Goal: Check status

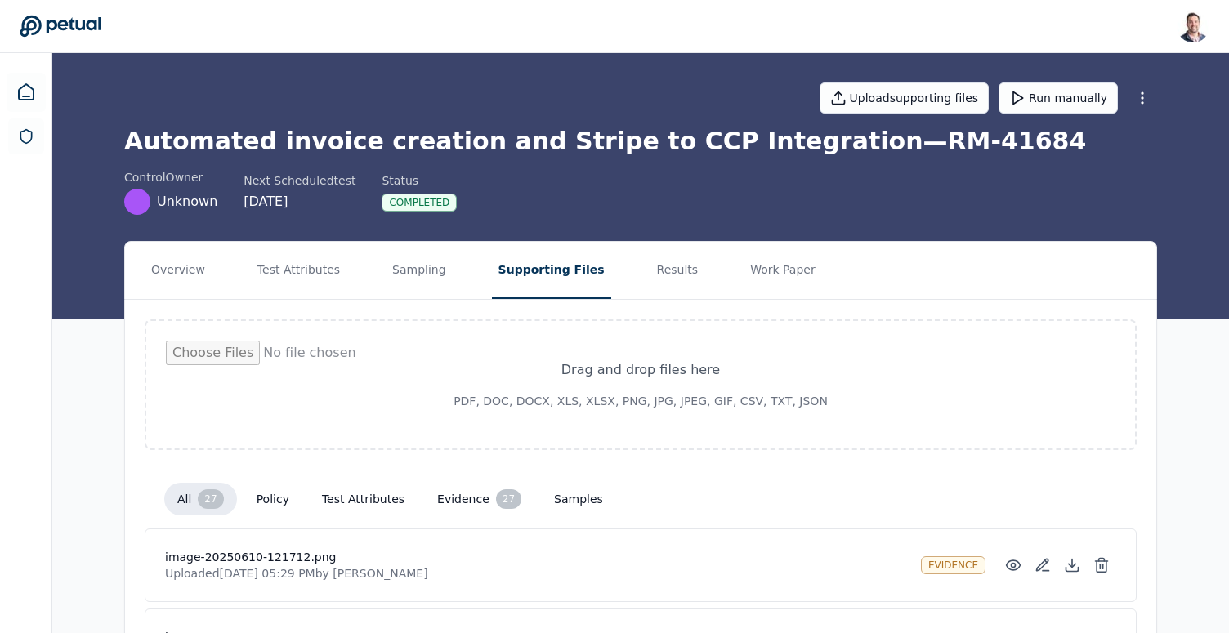
click at [730, 141] on h1 "Automated invoice creation and Stripe to CCP Integration — RM-41684" at bounding box center [640, 141] width 1033 height 29
click at [650, 266] on button "Results" at bounding box center [677, 270] width 55 height 57
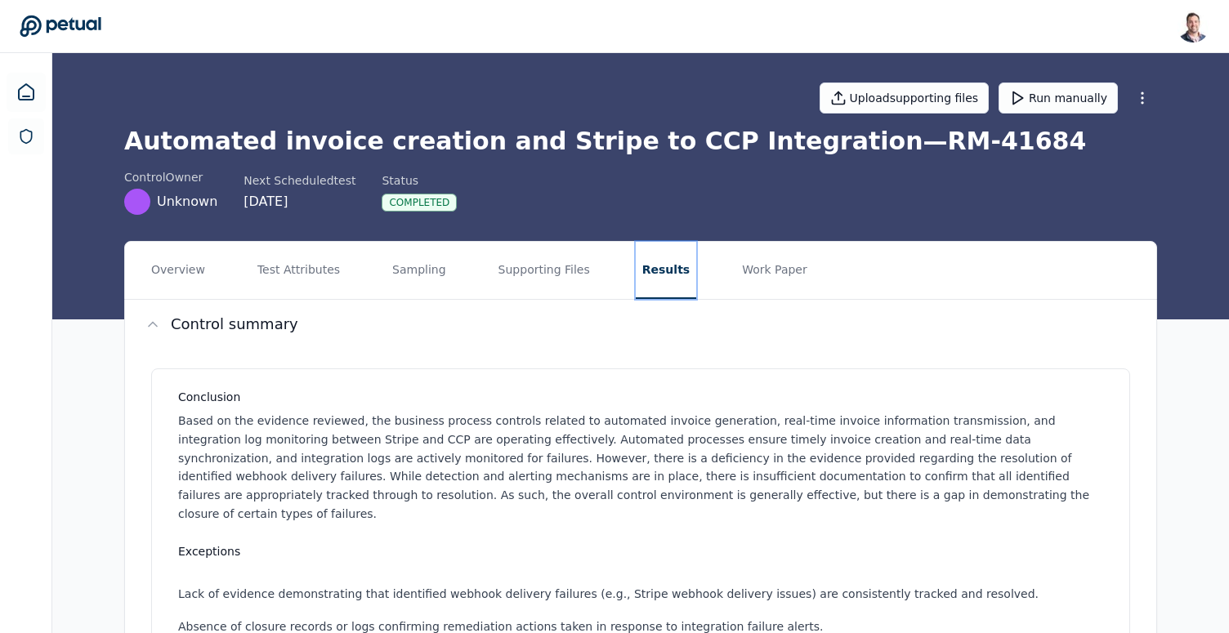
scroll to position [181, 0]
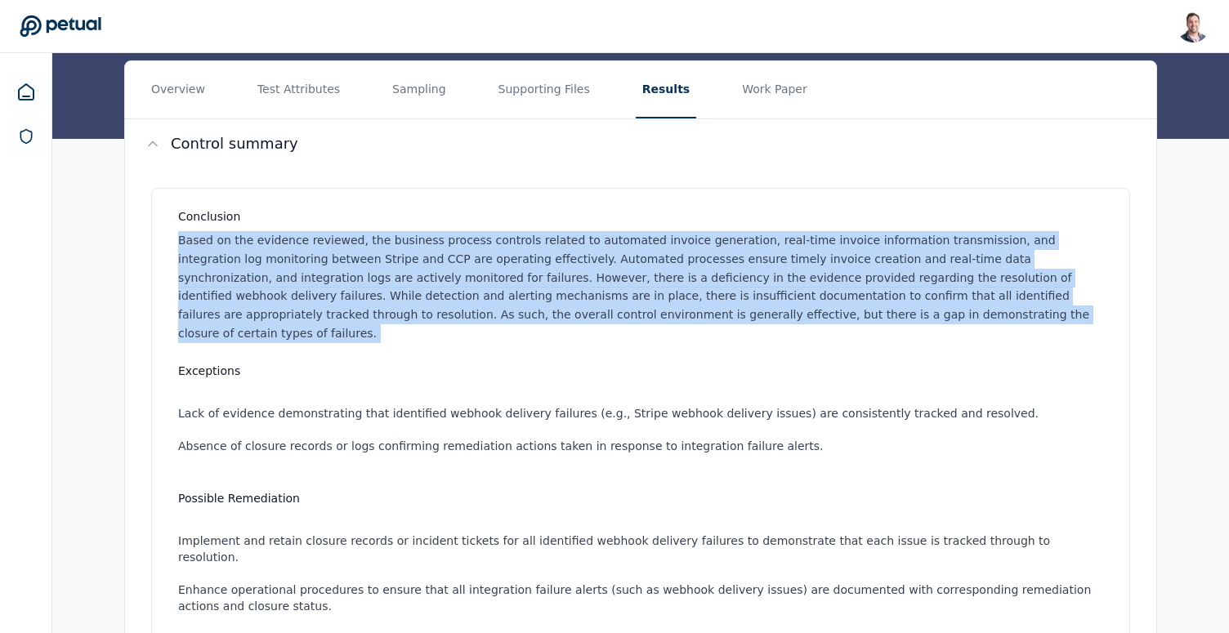
drag, startPoint x: 695, startPoint y: 339, endPoint x: 671, endPoint y: 225, distance: 116.8
click at [671, 225] on div "Conclusion Based on the evidence reviewed, the business process controls relate…" at bounding box center [640, 444] width 979 height 512
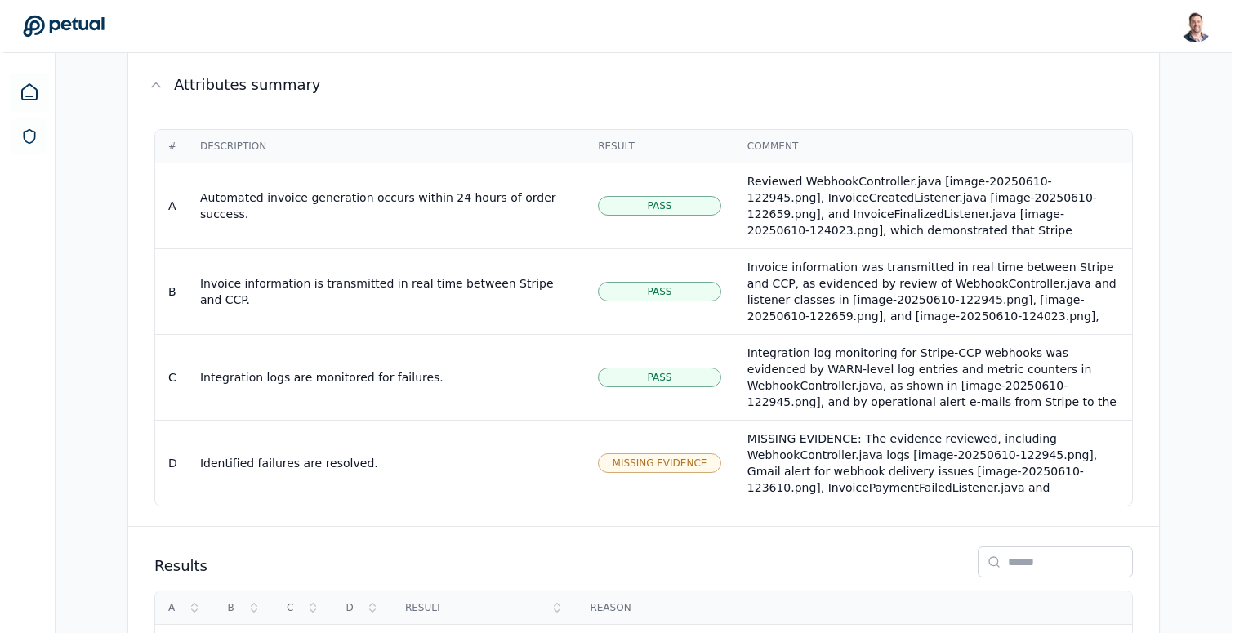
scroll to position [907, 0]
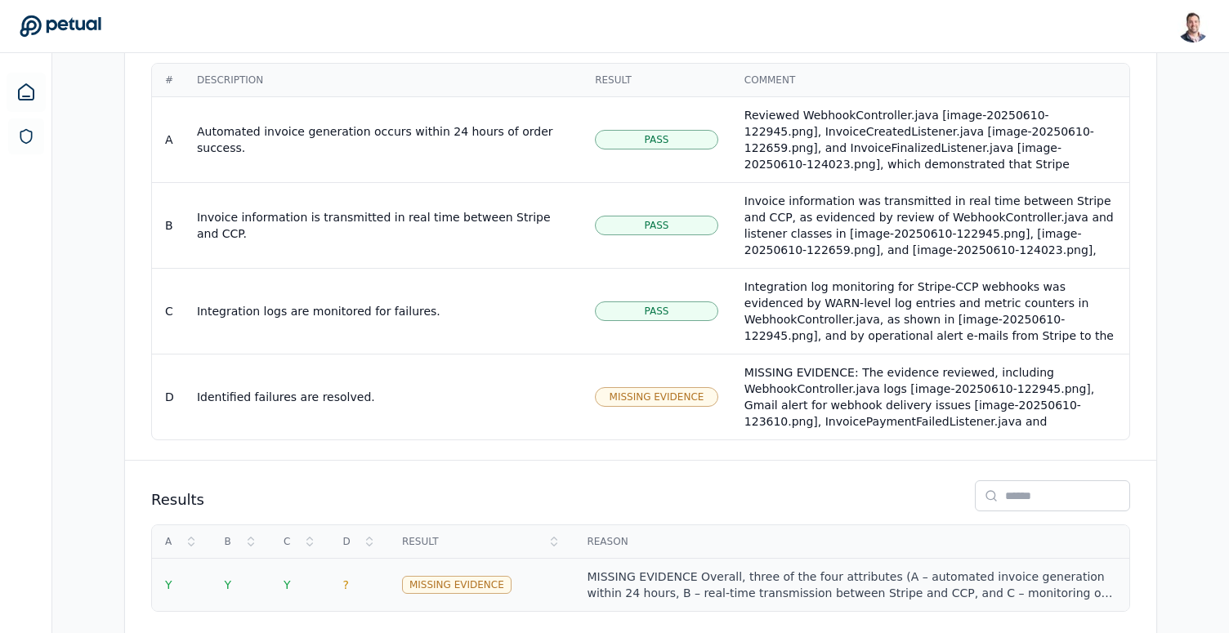
click at [723, 569] on div "MISSING EVIDENCE Overall, three of the four attributes (A – automated invoice g…" at bounding box center [851, 585] width 529 height 33
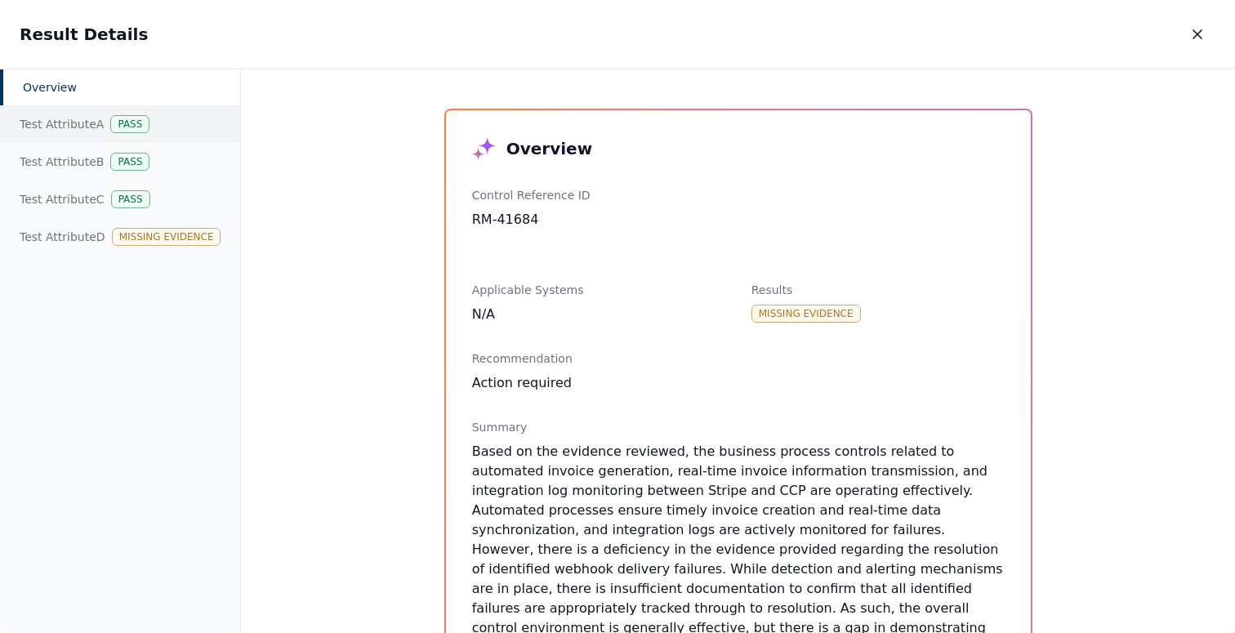
click at [157, 112] on div "Test Attribute A Pass" at bounding box center [120, 124] width 240 height 38
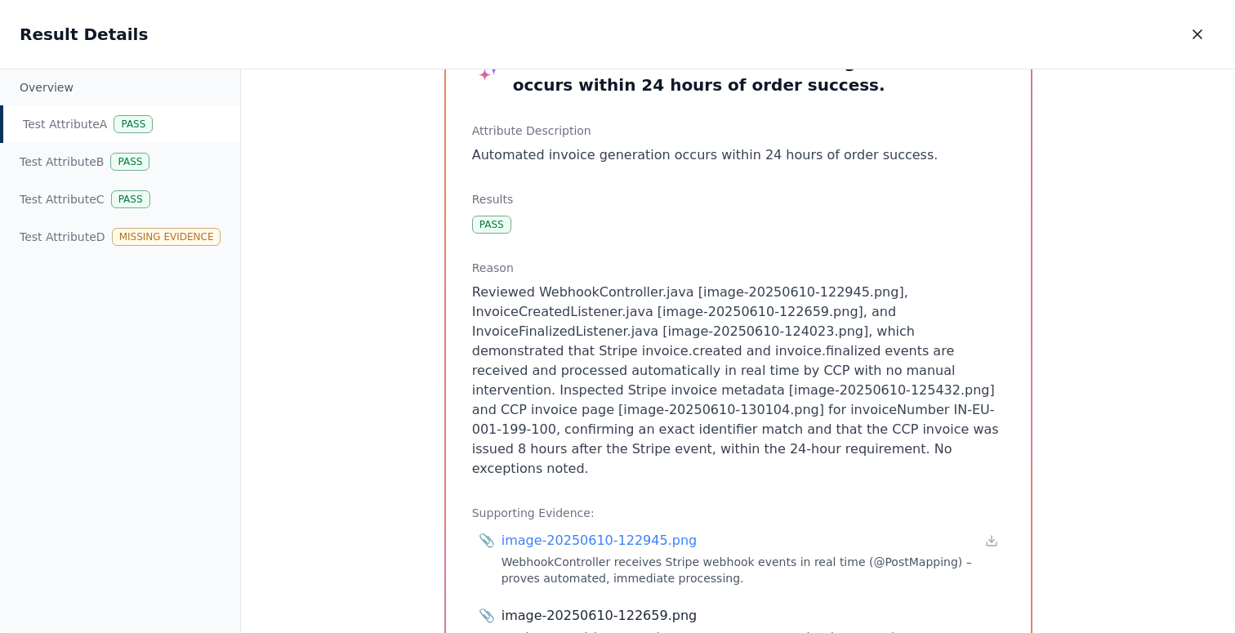
scroll to position [89, 0]
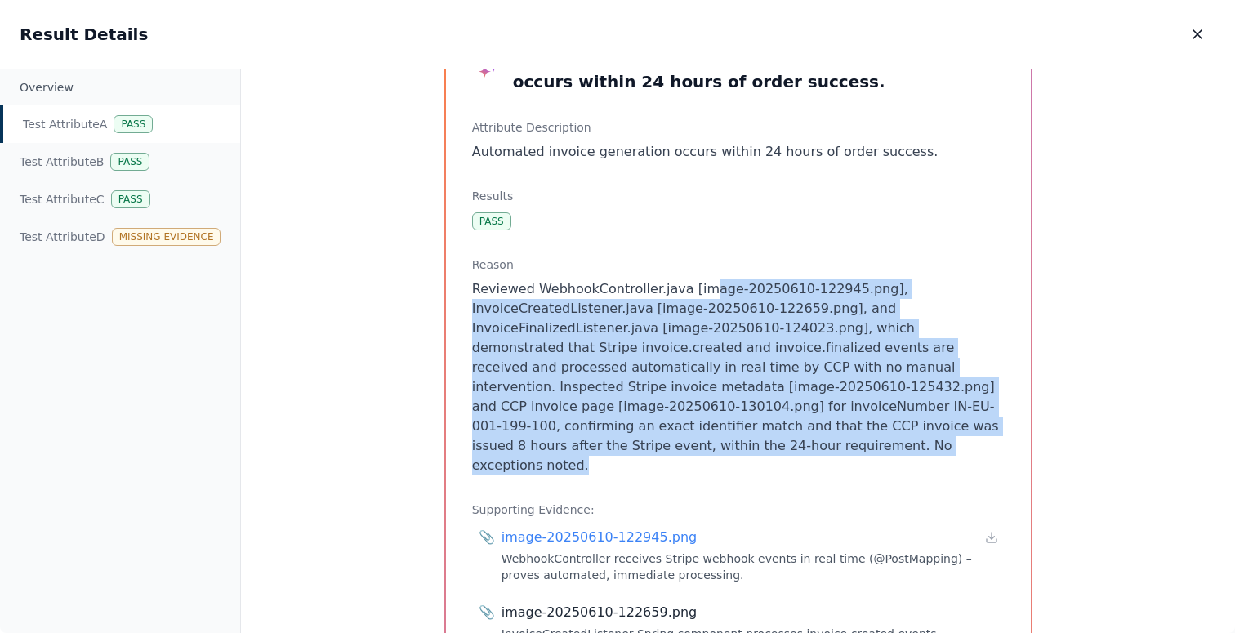
drag, startPoint x: 717, startPoint y: 442, endPoint x: 687, endPoint y: 291, distance: 154.2
click at [687, 291] on p "Reviewed WebhookController.java [image-20250610-122945.png], InvoiceCreatedList…" at bounding box center [738, 377] width 533 height 196
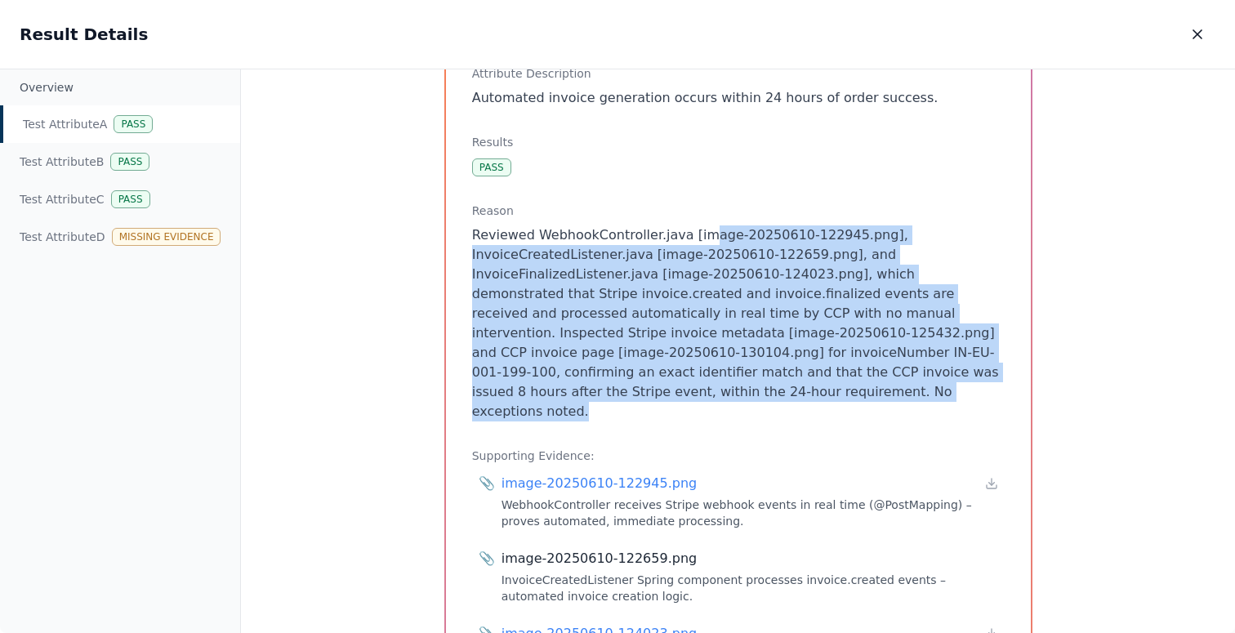
scroll to position [157, 0]
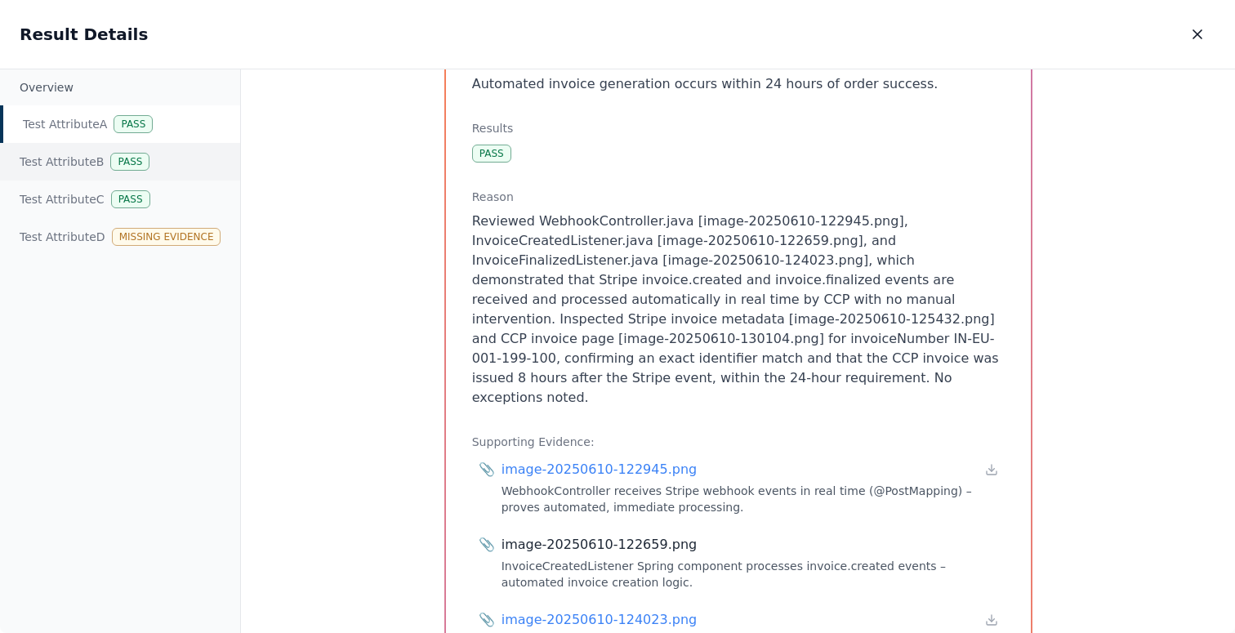
click at [118, 151] on div "Test Attribute B Pass" at bounding box center [120, 162] width 240 height 38
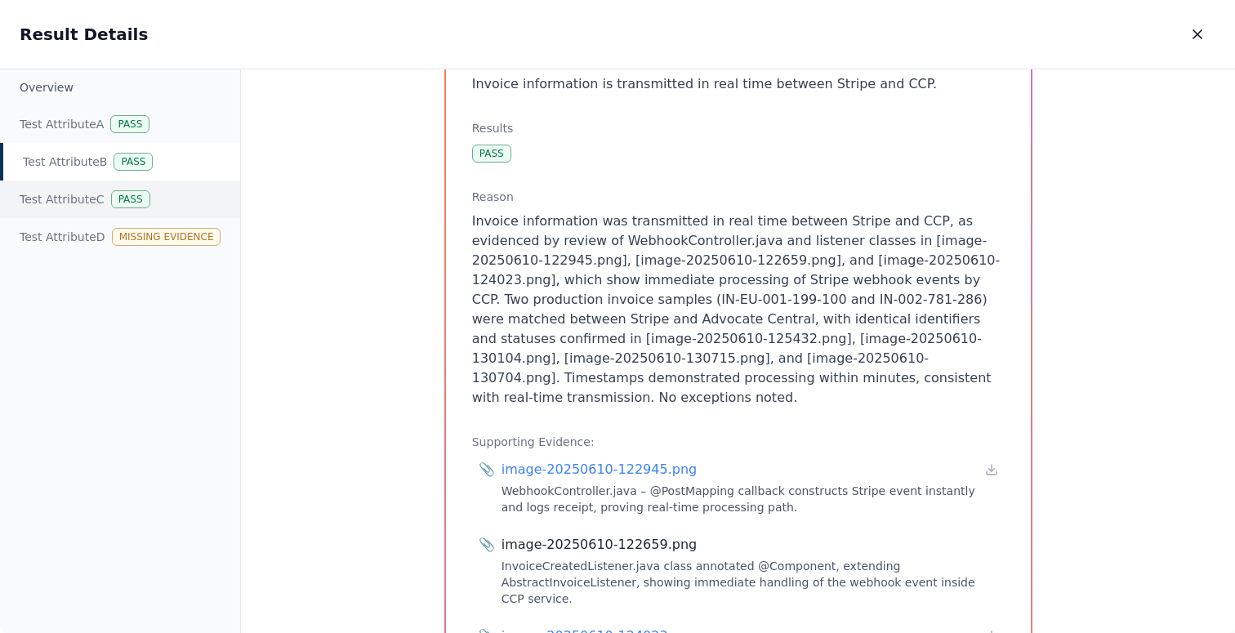
click at [133, 197] on div "Pass" at bounding box center [130, 199] width 39 height 18
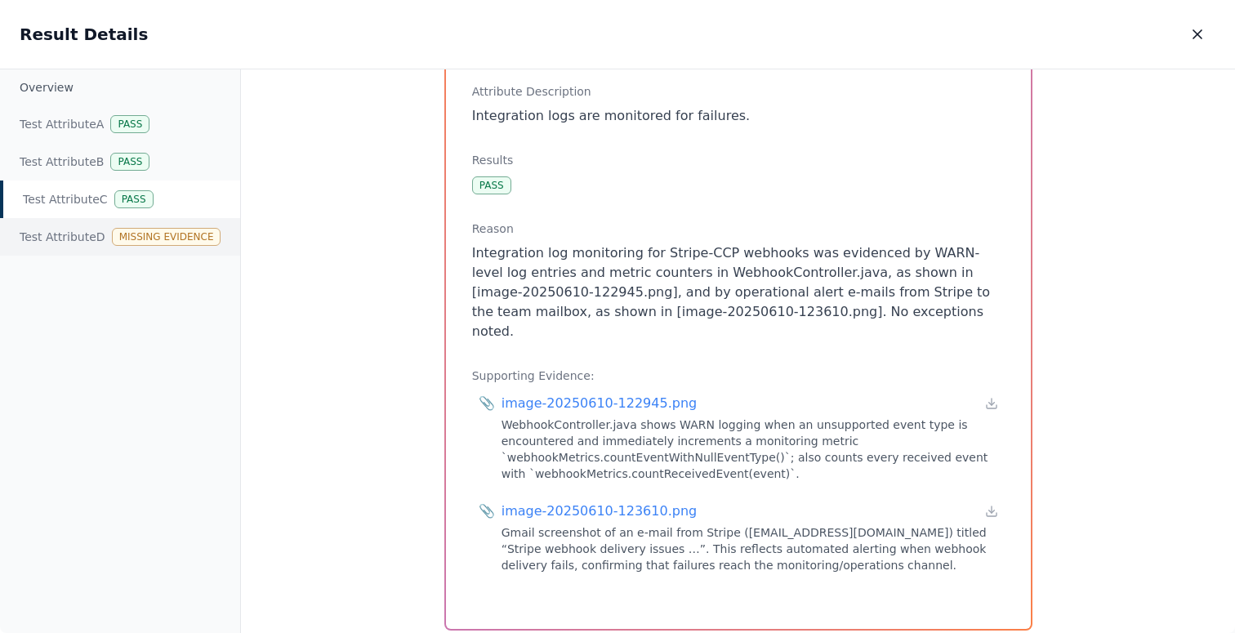
click at [134, 225] on div "Test Attribute D Missing Evidence" at bounding box center [120, 237] width 240 height 38
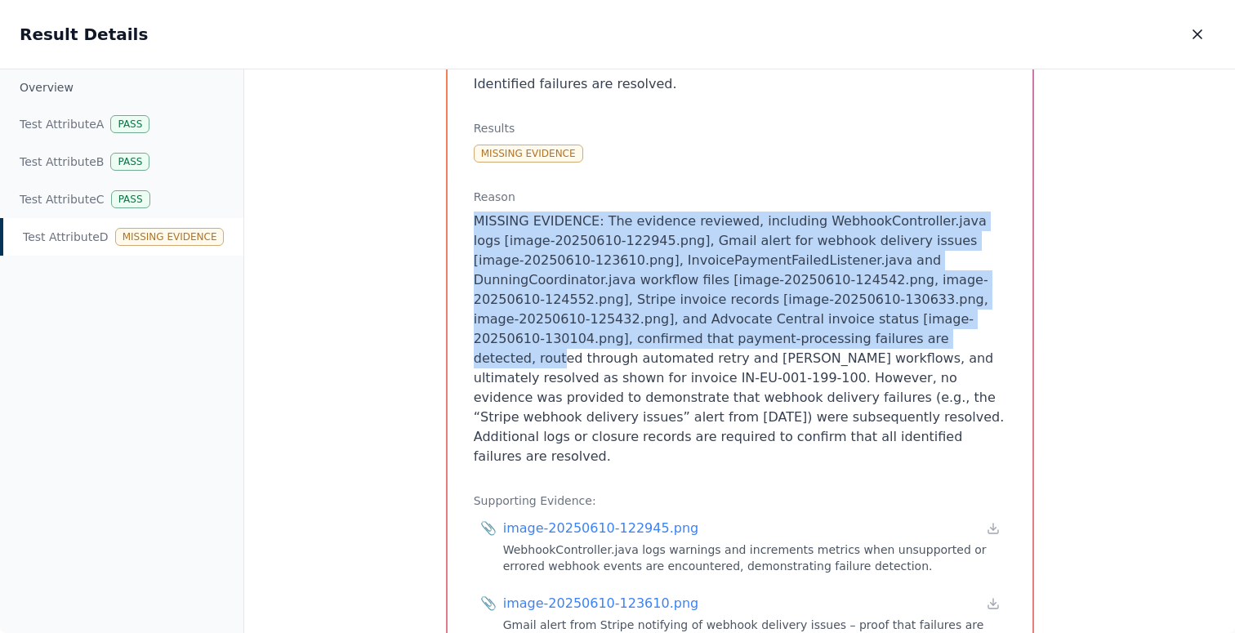
drag, startPoint x: 470, startPoint y: 226, endPoint x: 688, endPoint y: 331, distance: 241.9
click at [690, 332] on p "MISSING EVIDENCE: The evidence reviewed, including WebhookController.java logs …" at bounding box center [740, 339] width 533 height 255
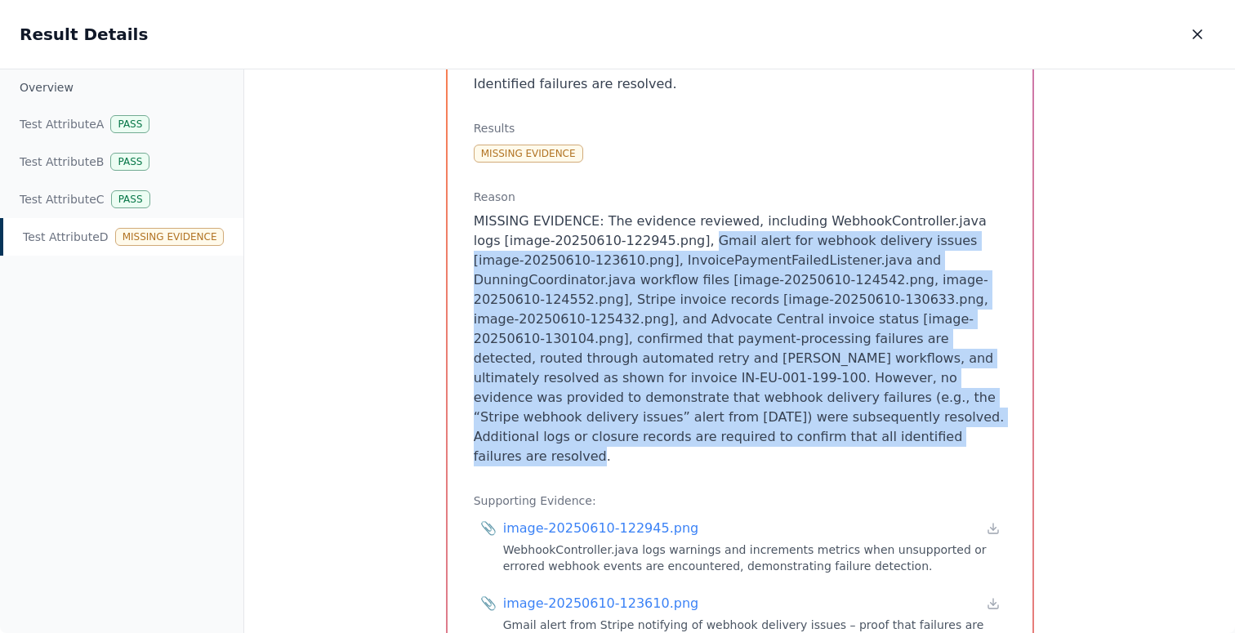
drag, startPoint x: 958, startPoint y: 425, endPoint x: 663, endPoint y: 231, distance: 352.2
click at [663, 231] on p "MISSING EVIDENCE: The evidence reviewed, including WebhookController.java logs …" at bounding box center [740, 339] width 533 height 255
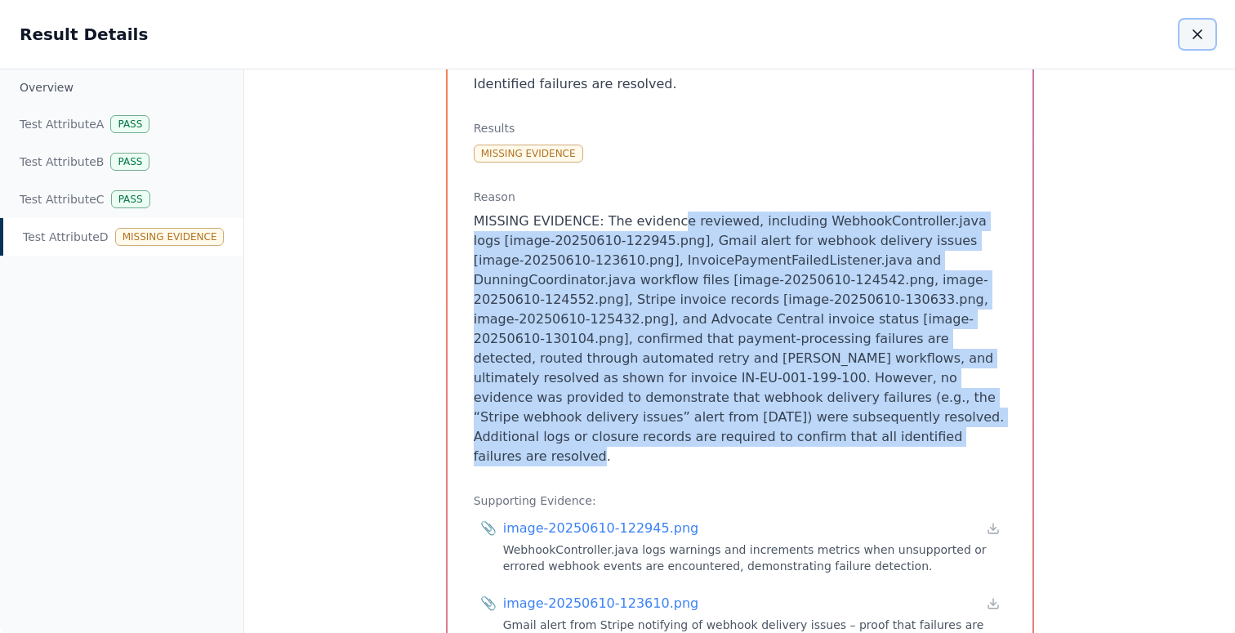
click at [1193, 42] on icon "button" at bounding box center [1198, 34] width 16 height 16
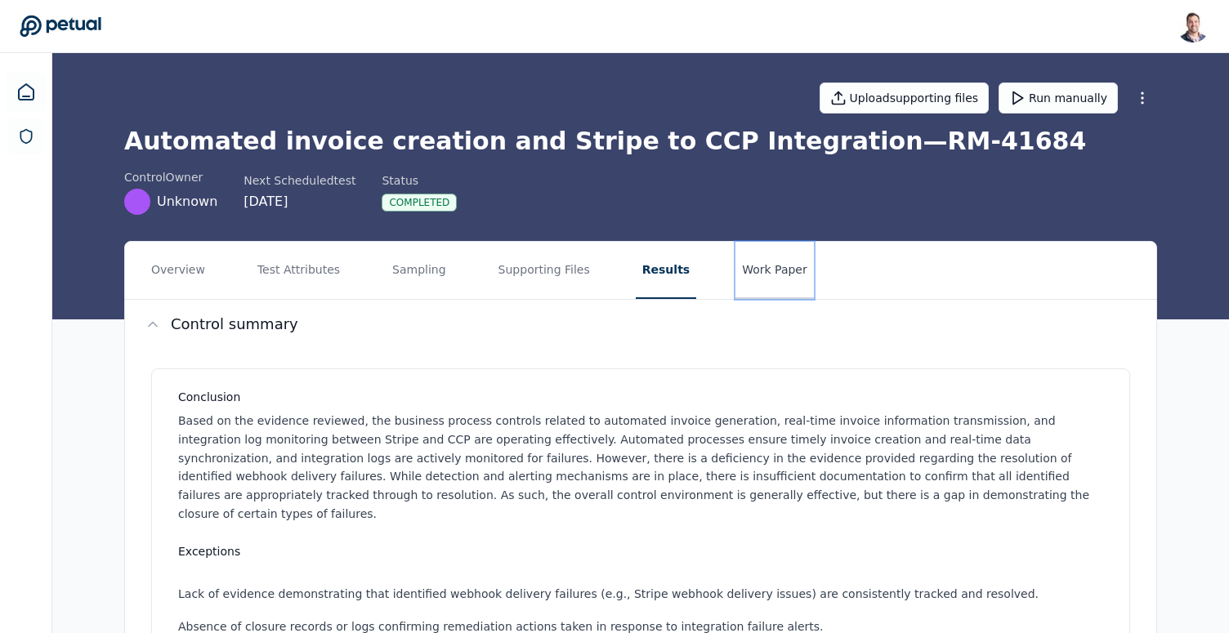
click at [785, 279] on button "Work Paper" at bounding box center [774, 270] width 78 height 57
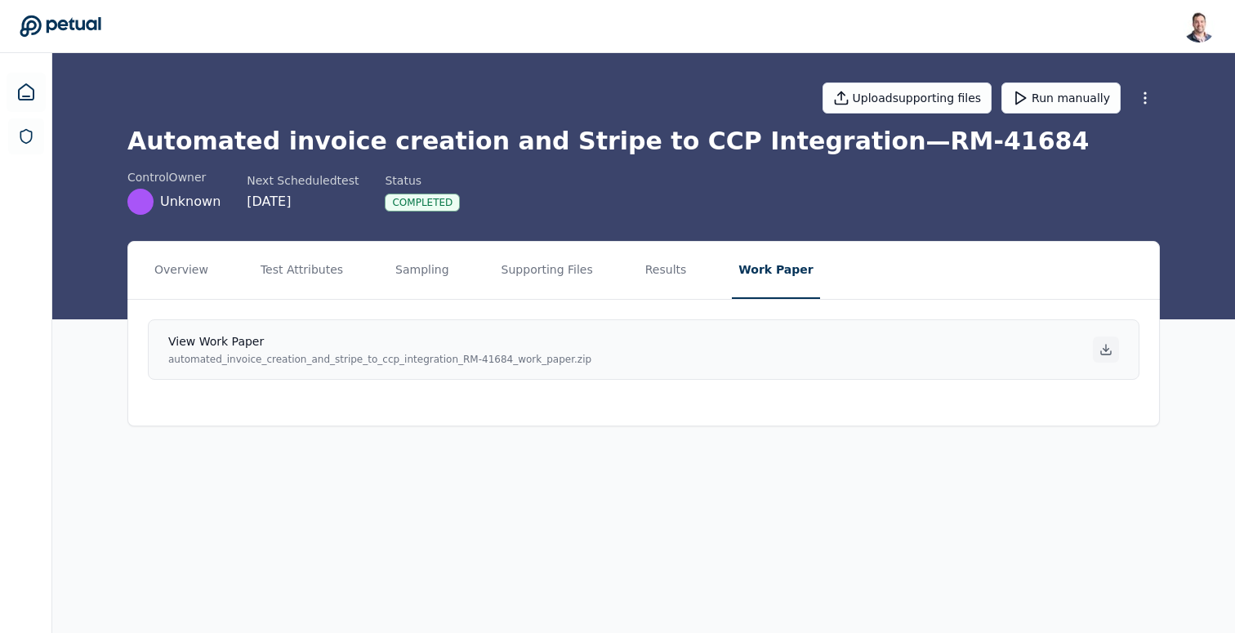
click at [1100, 354] on icon at bounding box center [1106, 349] width 13 height 13
click at [429, 207] on div "Completed" at bounding box center [422, 203] width 75 height 18
click at [456, 143] on h1 "Automated invoice creation and Stripe to CCP Integration — RM-41684" at bounding box center [643, 141] width 1033 height 29
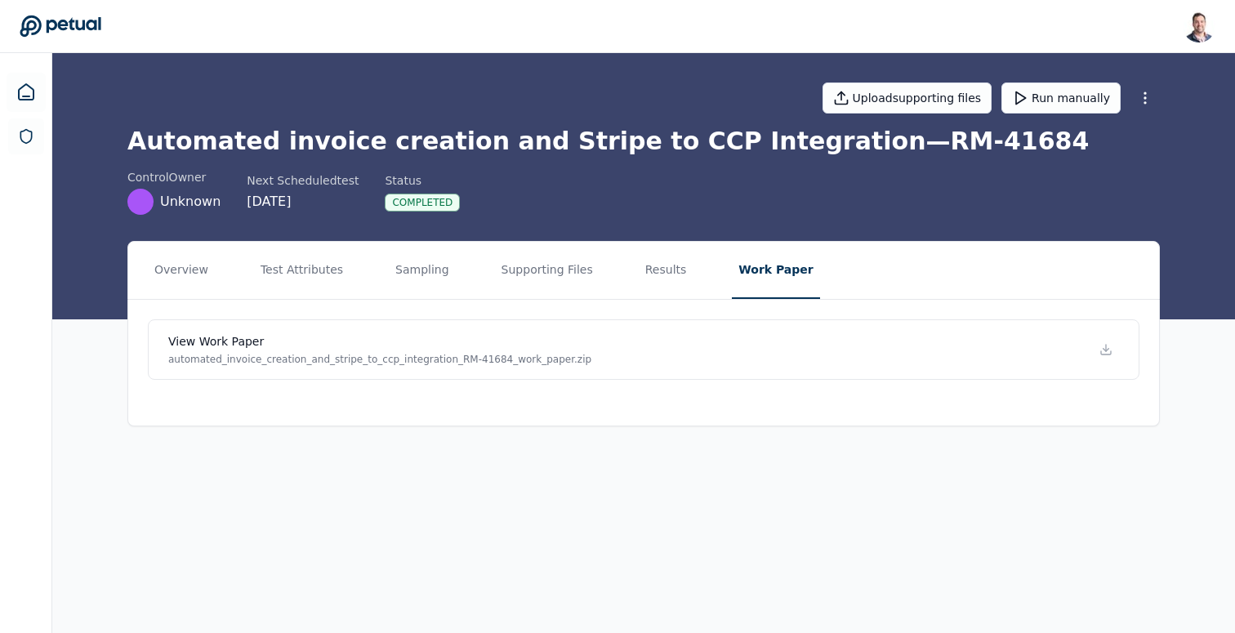
click at [516, 140] on h1 "Automated invoice creation and Stripe to CCP Integration — RM-41684" at bounding box center [643, 141] width 1033 height 29
click at [653, 255] on button "Results" at bounding box center [666, 270] width 55 height 57
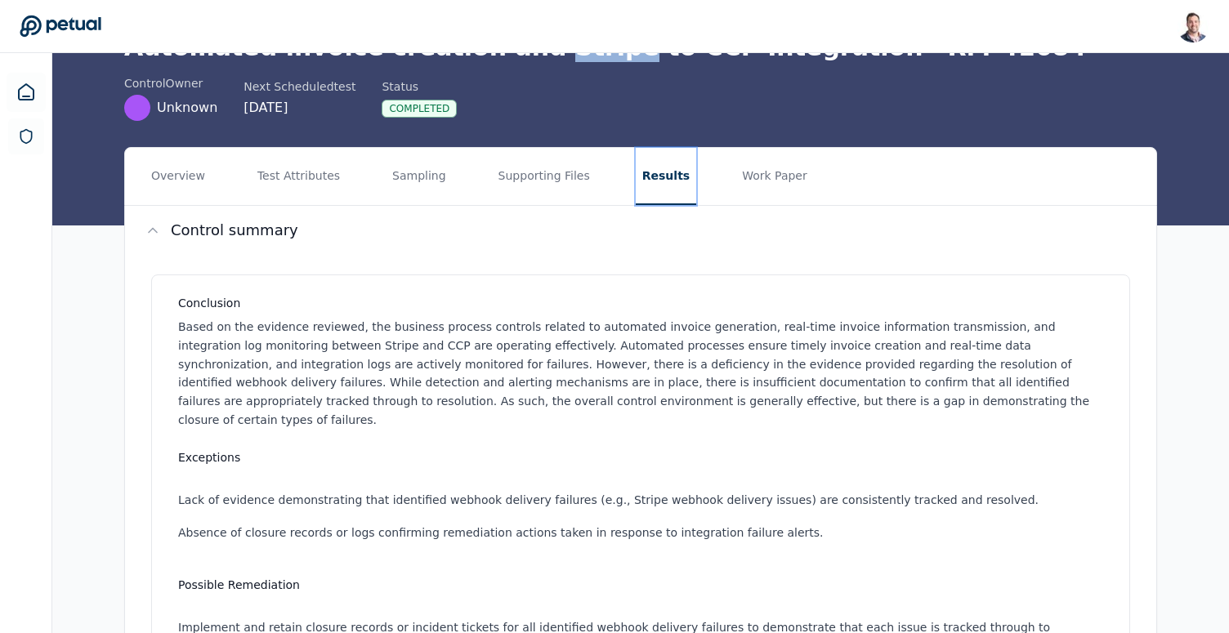
scroll to position [171, 0]
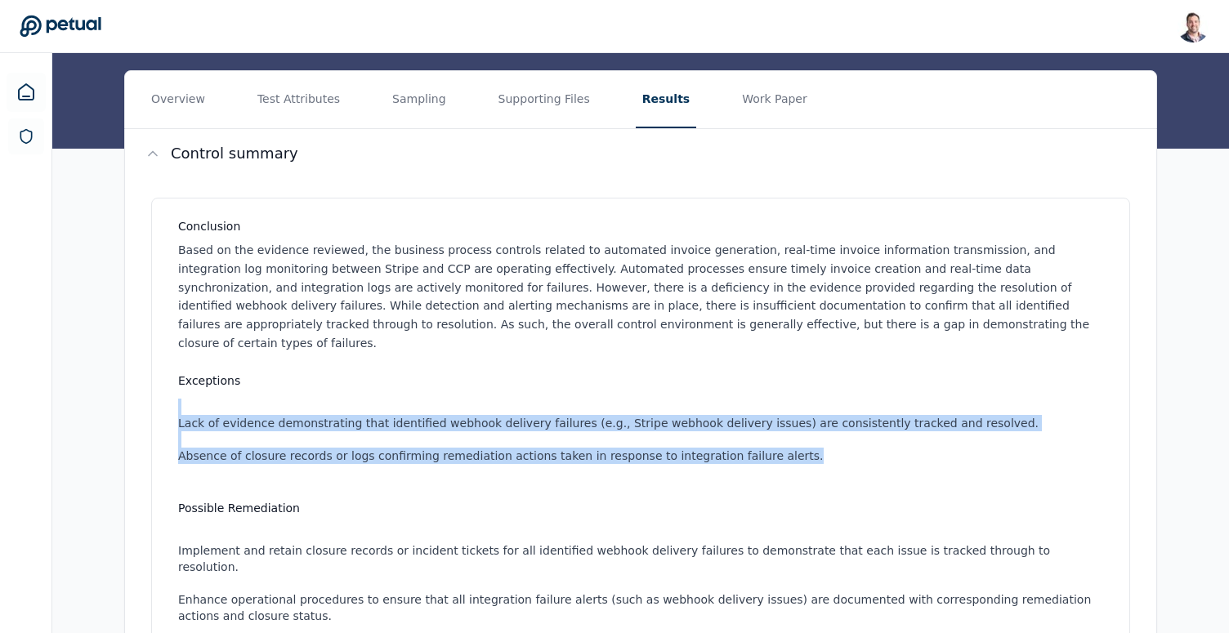
drag, startPoint x: 729, startPoint y: 366, endPoint x: 788, endPoint y: 432, distance: 88.6
click at [788, 432] on div "Exceptions Lack of evidence demonstrating that identified webhook delivery fail…" at bounding box center [644, 427] width 932 height 108
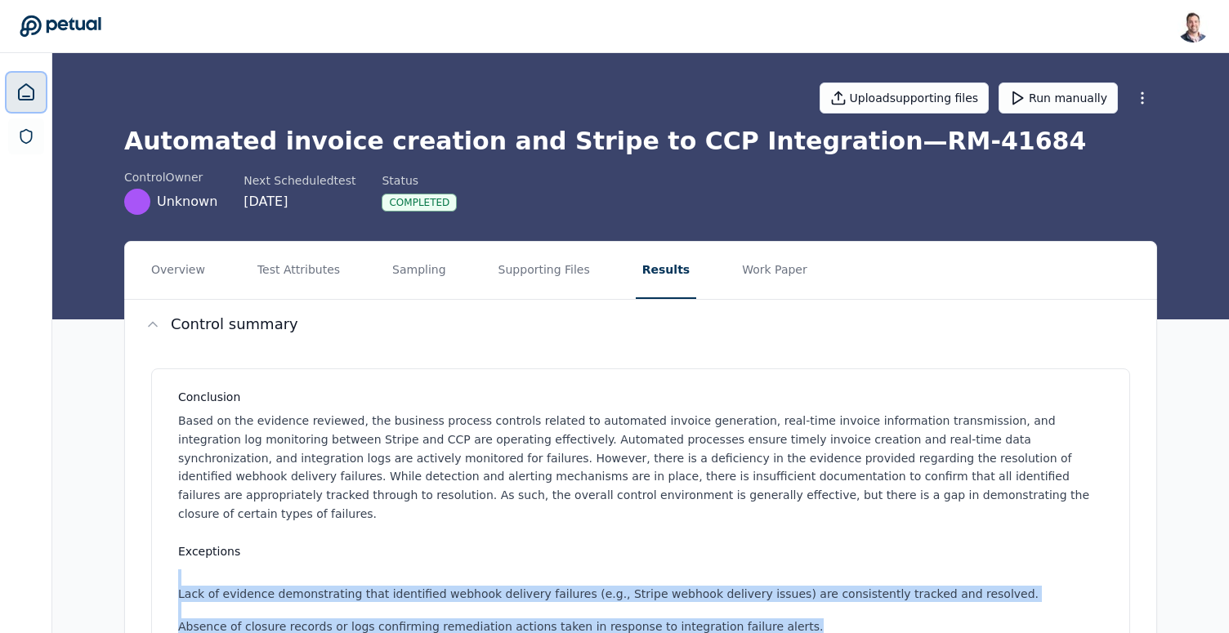
click at [33, 87] on icon at bounding box center [26, 93] width 20 height 20
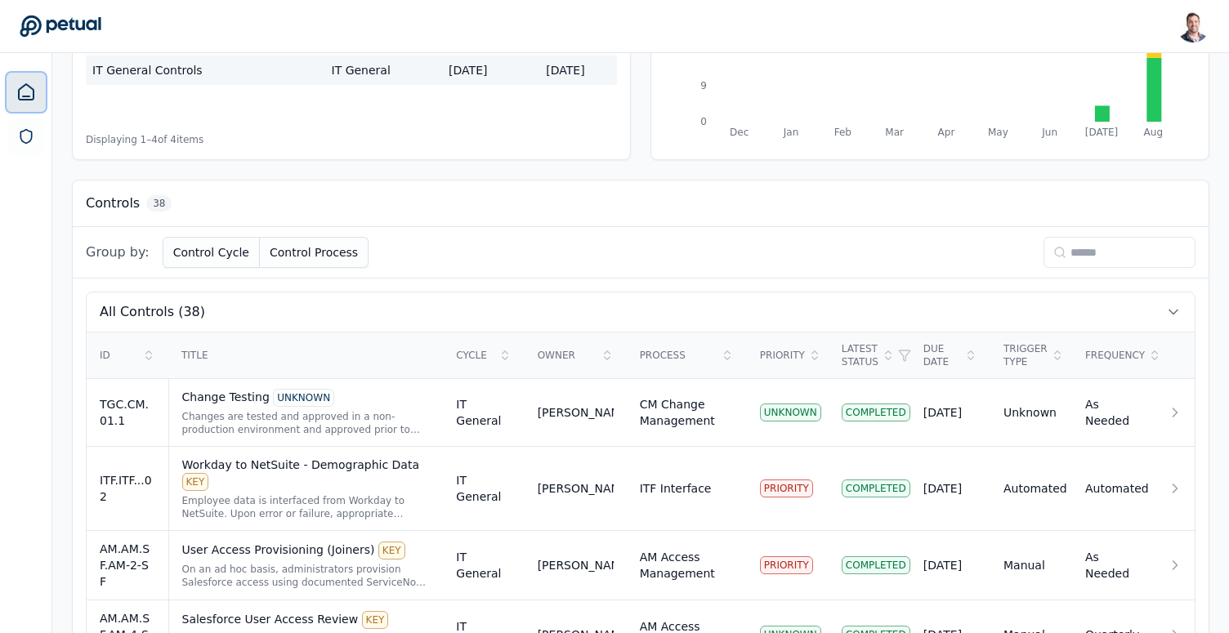
scroll to position [401, 0]
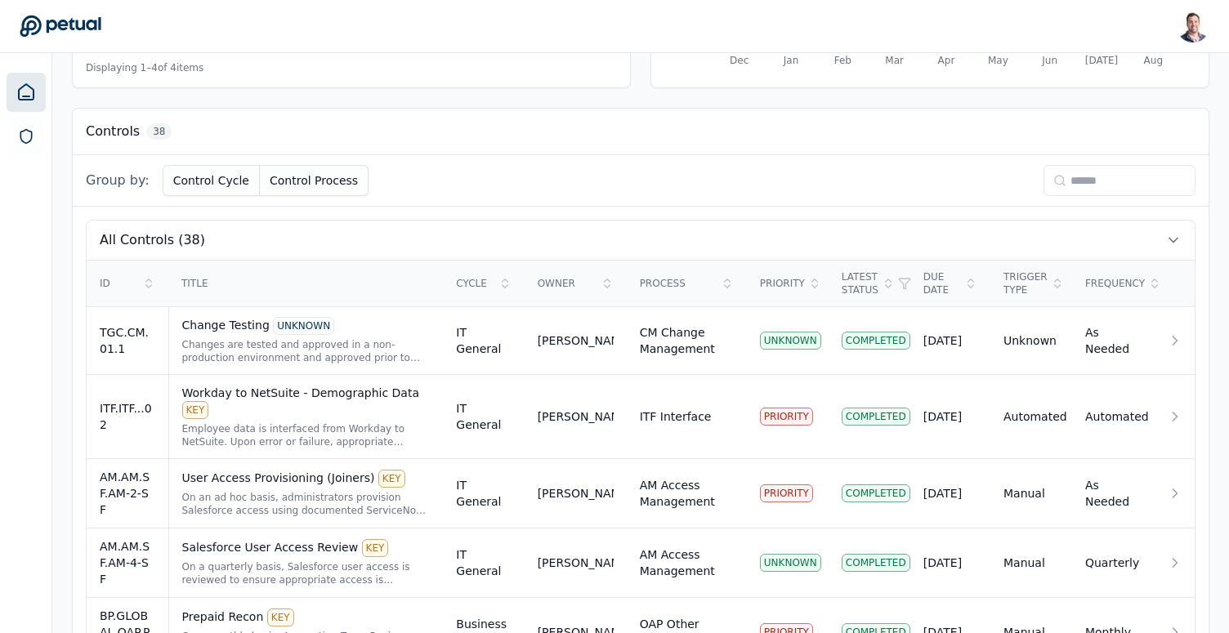
click at [1088, 196] on div "Group by: Control Cycle Control Process" at bounding box center [641, 180] width 1136 height 51
click at [1104, 181] on input at bounding box center [1119, 180] width 152 height 31
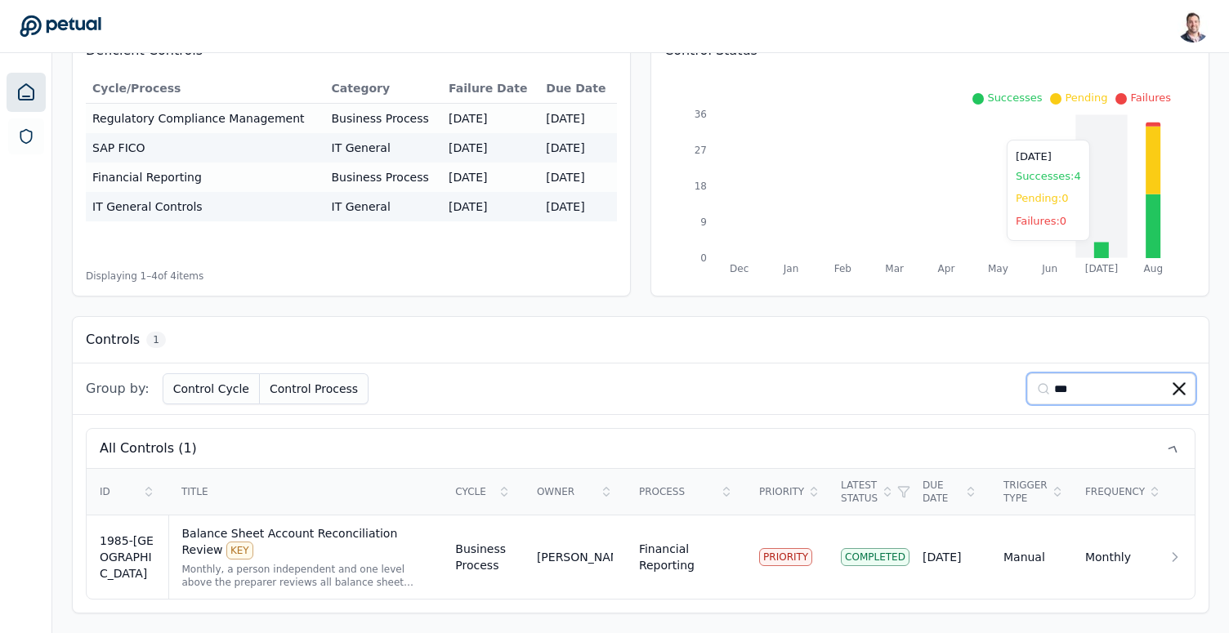
scroll to position [193, 0]
type input "****"
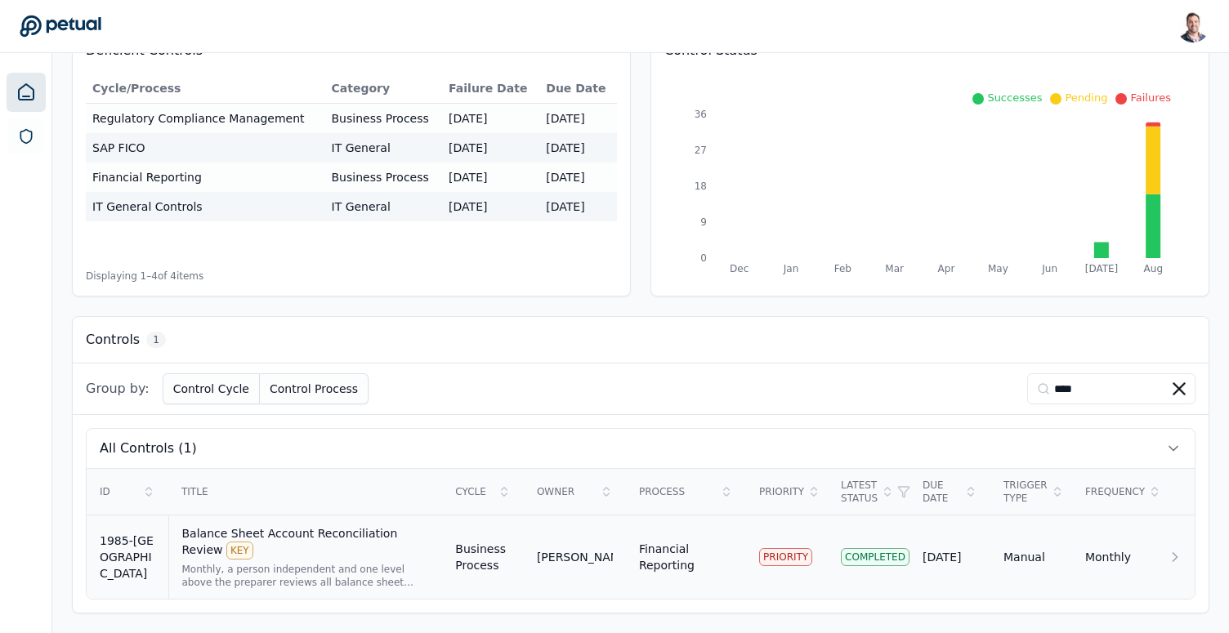
click at [567, 529] on td "[PERSON_NAME]" at bounding box center [575, 558] width 102 height 84
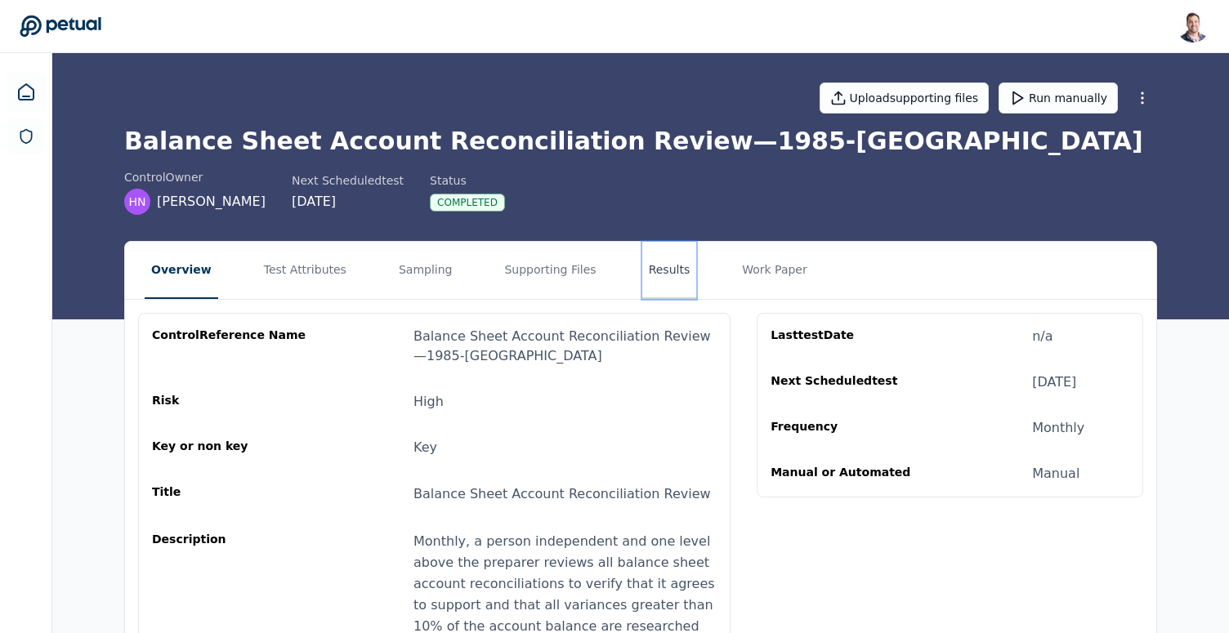
click at [642, 272] on button "Results" at bounding box center [669, 270] width 55 height 57
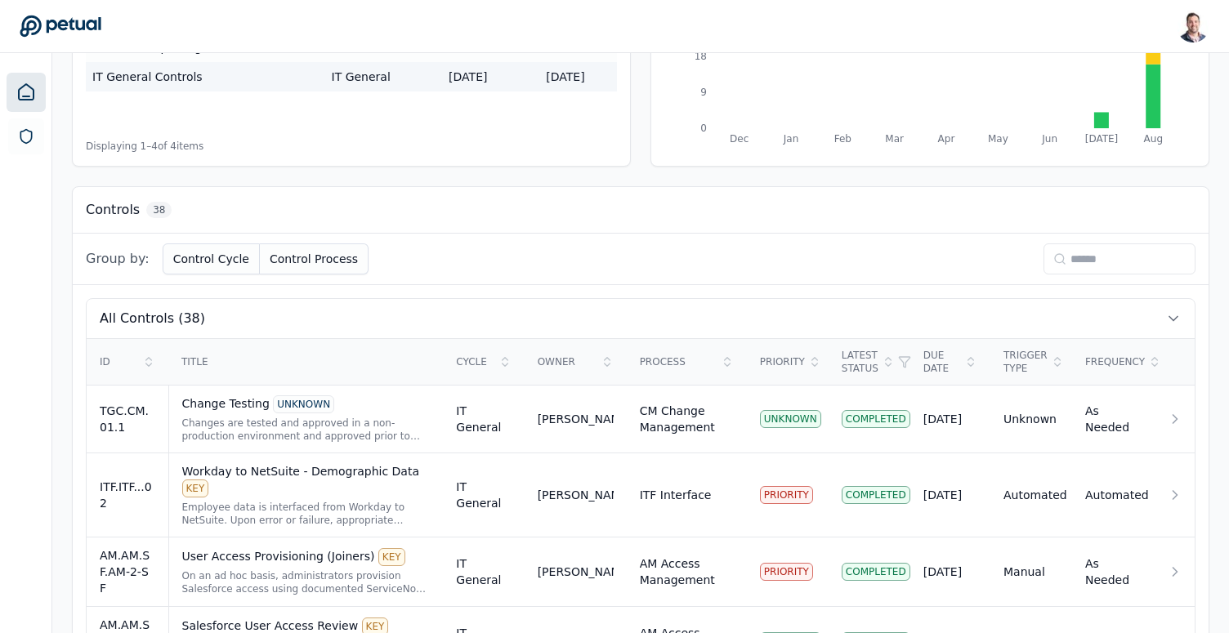
scroll to position [414, 0]
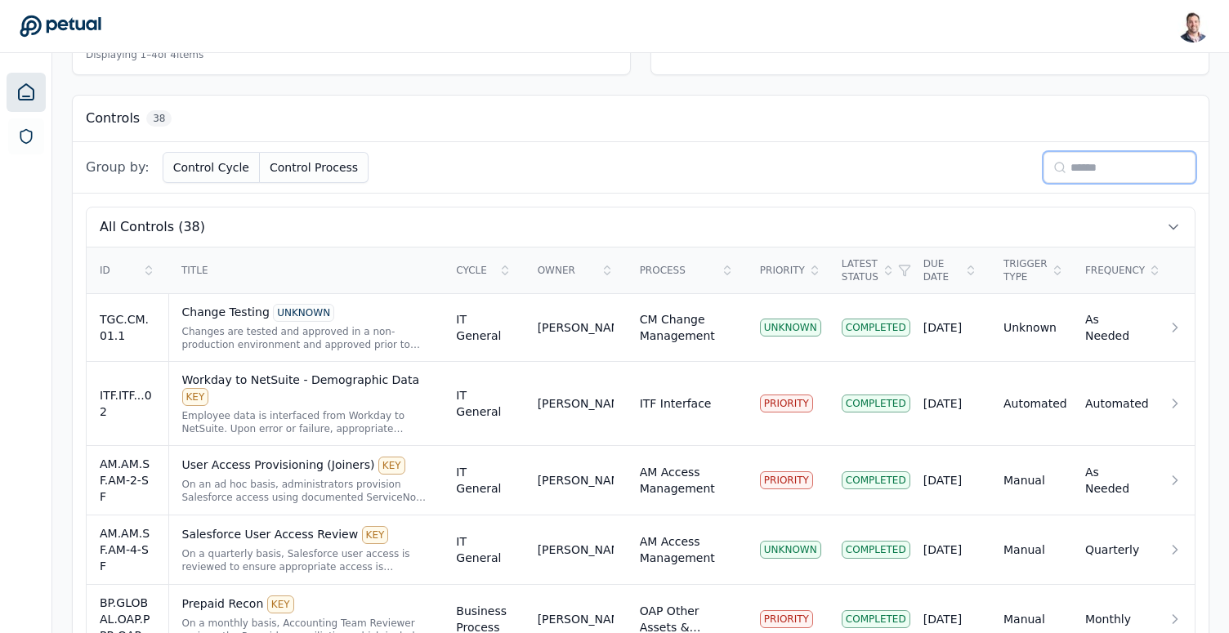
click at [1081, 178] on input at bounding box center [1119, 167] width 152 height 31
type input "*"
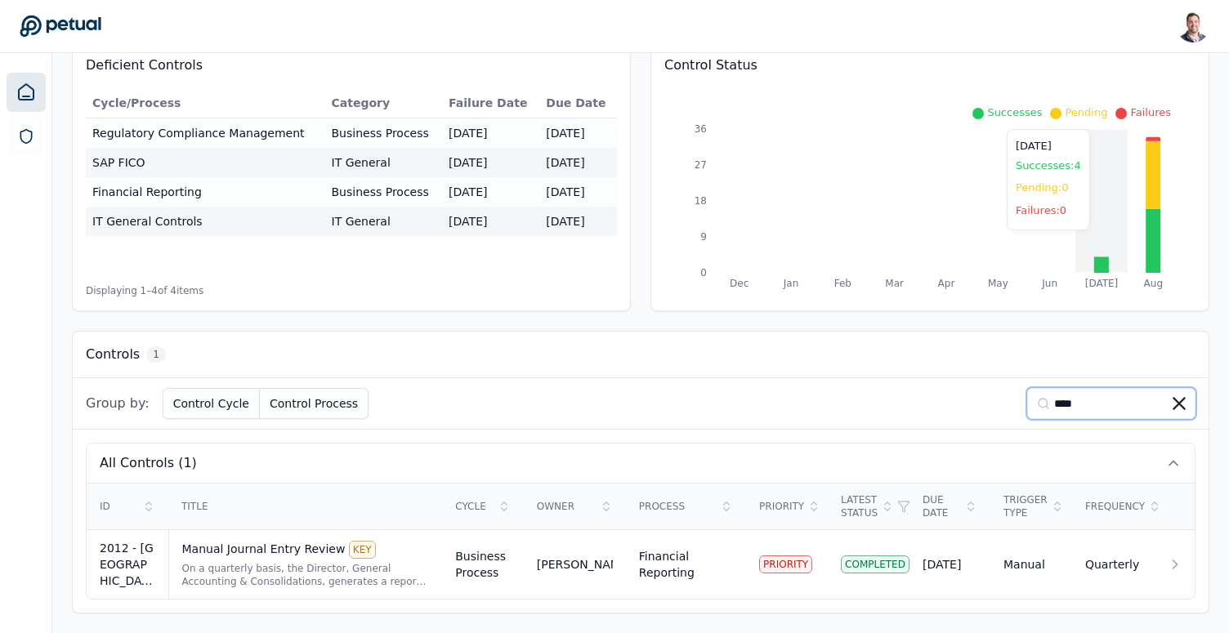
scroll to position [176, 0]
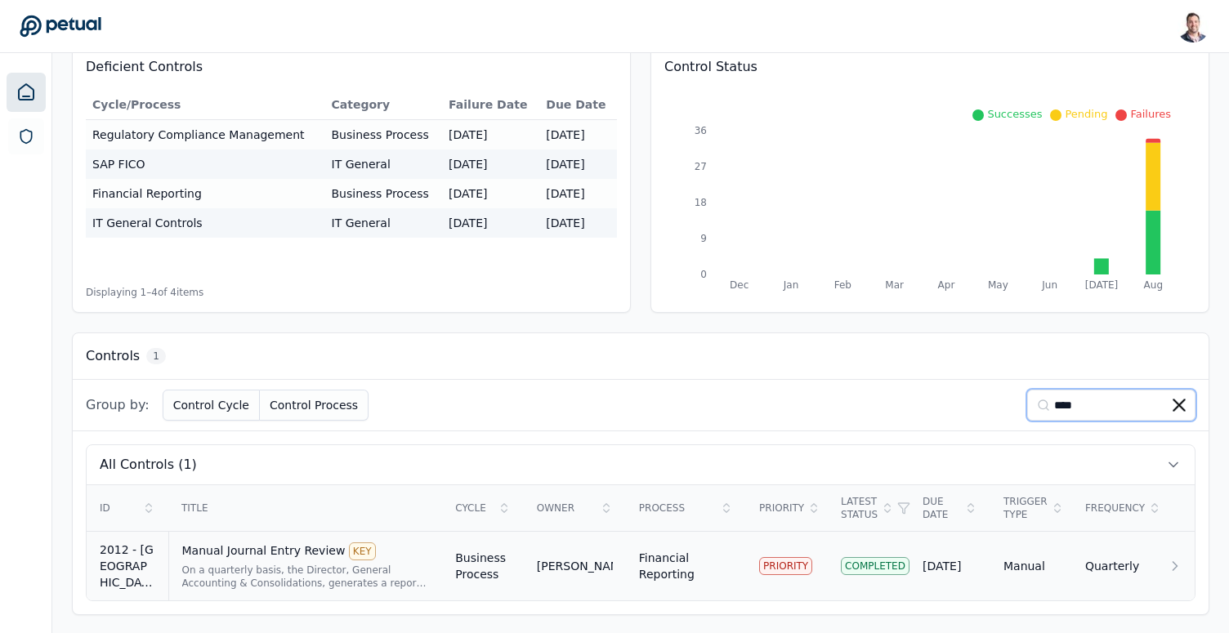
type input "****"
click at [712, 564] on div "Financial Reporting" at bounding box center [686, 566] width 94 height 33
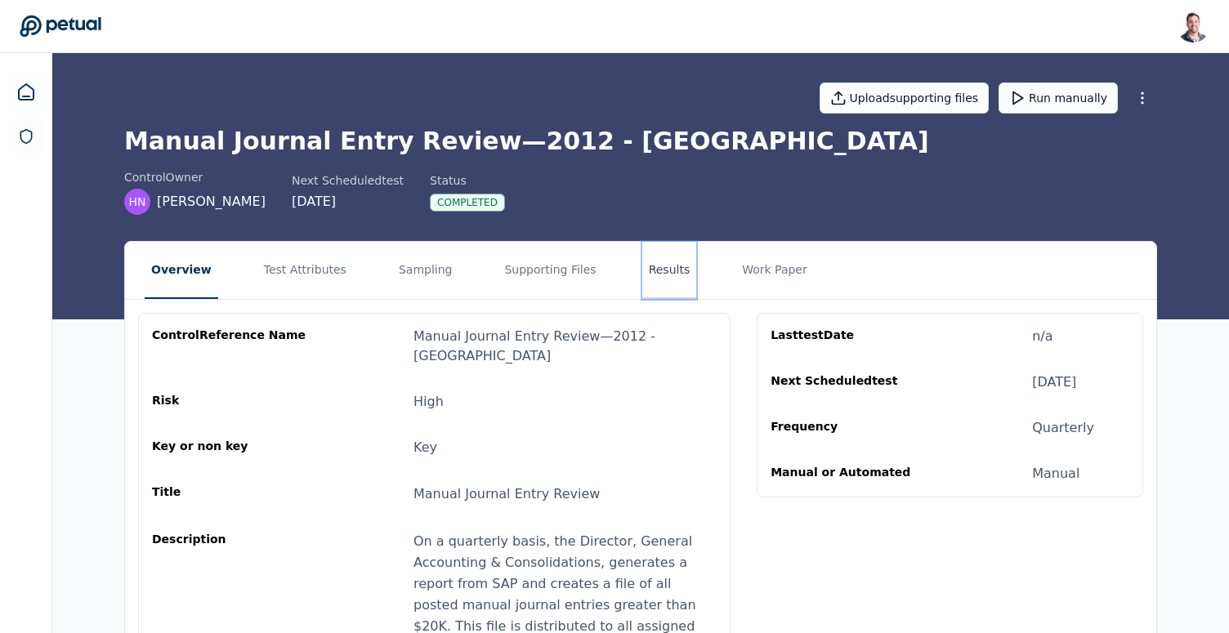
click at [649, 276] on button "Results" at bounding box center [669, 270] width 55 height 57
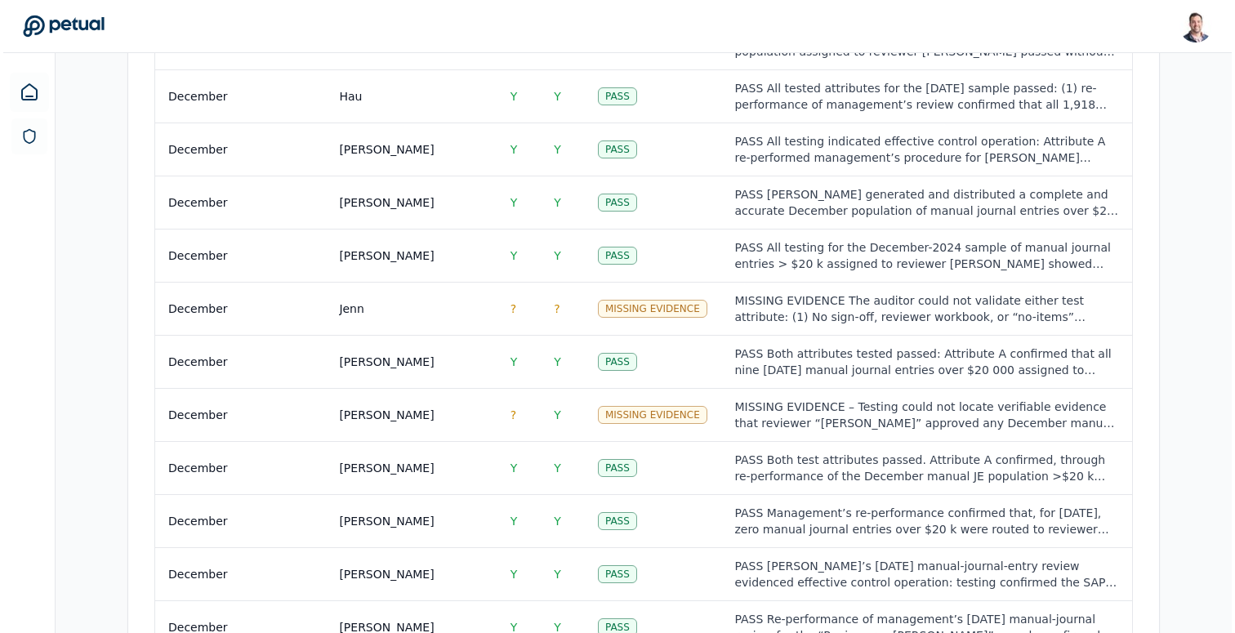
scroll to position [2383, 0]
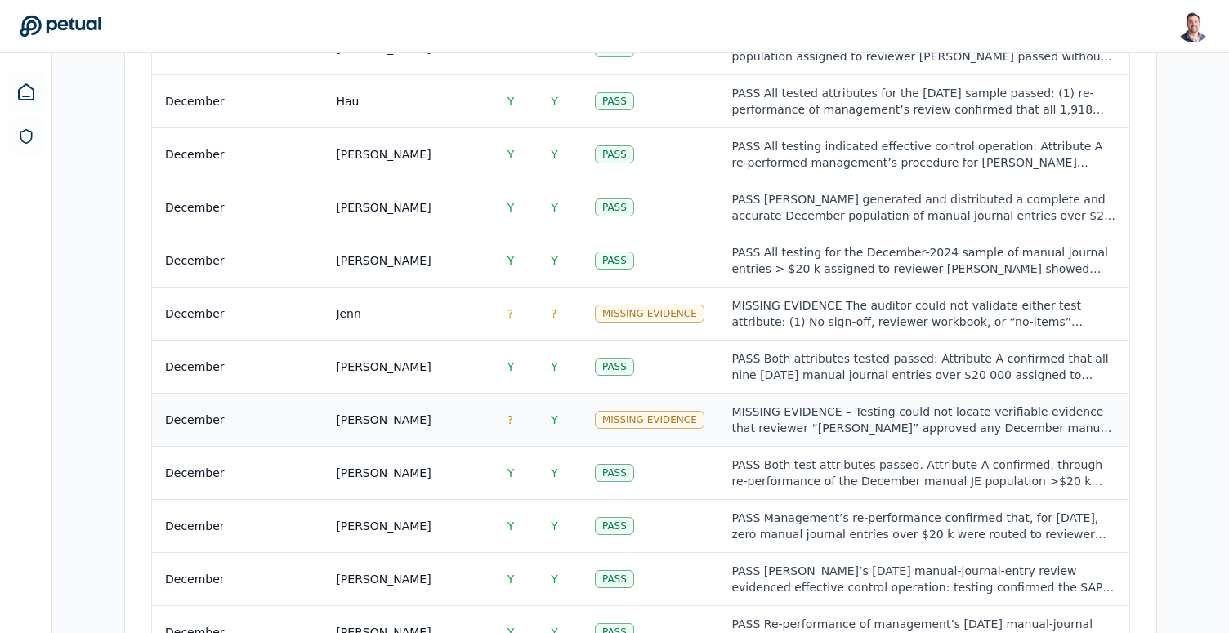
click at [712, 393] on td "Missing Evidence" at bounding box center [650, 419] width 137 height 53
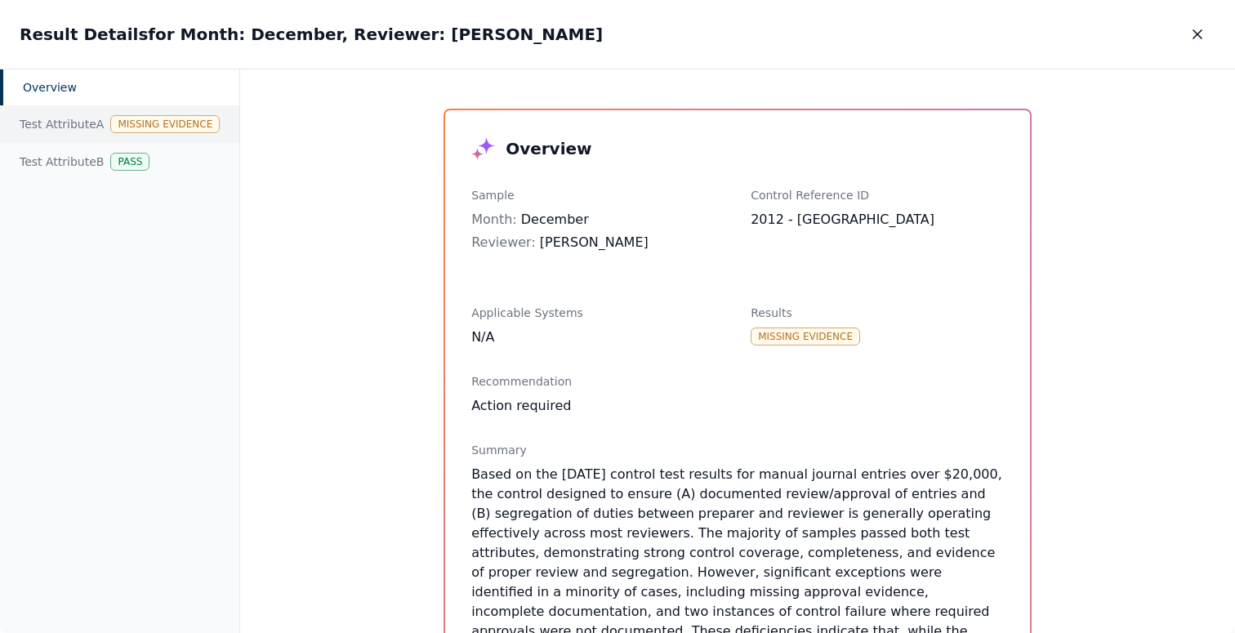
click at [94, 115] on div "Test Attribute A Missing Evidence" at bounding box center [119, 124] width 239 height 38
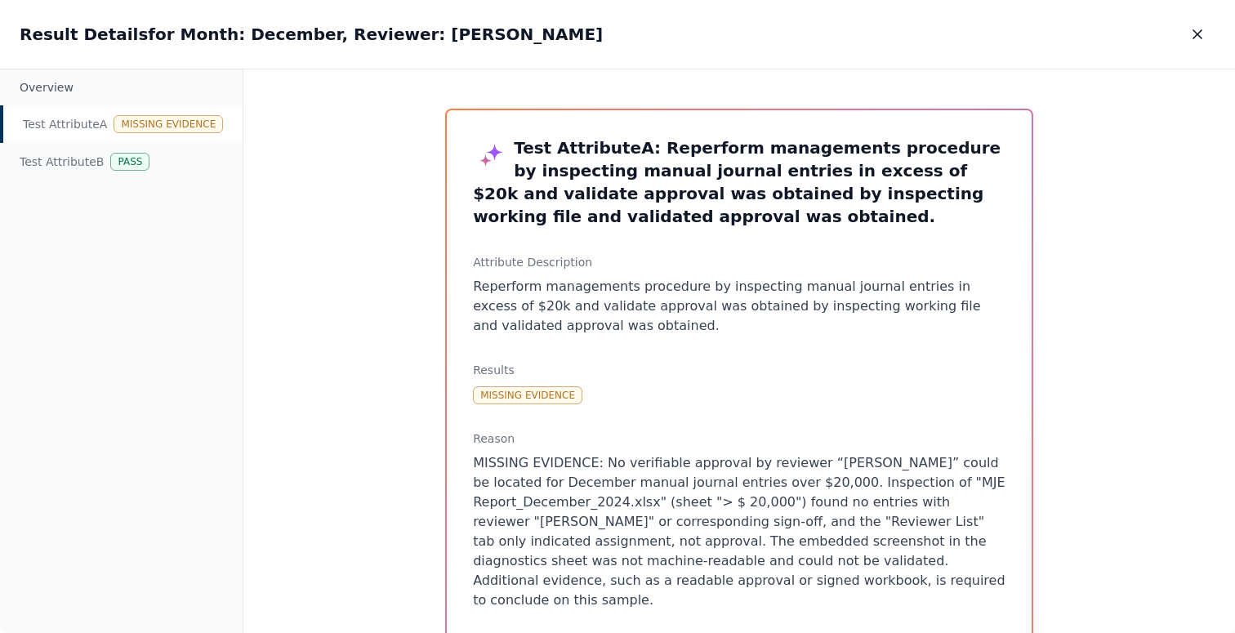
scroll to position [243, 0]
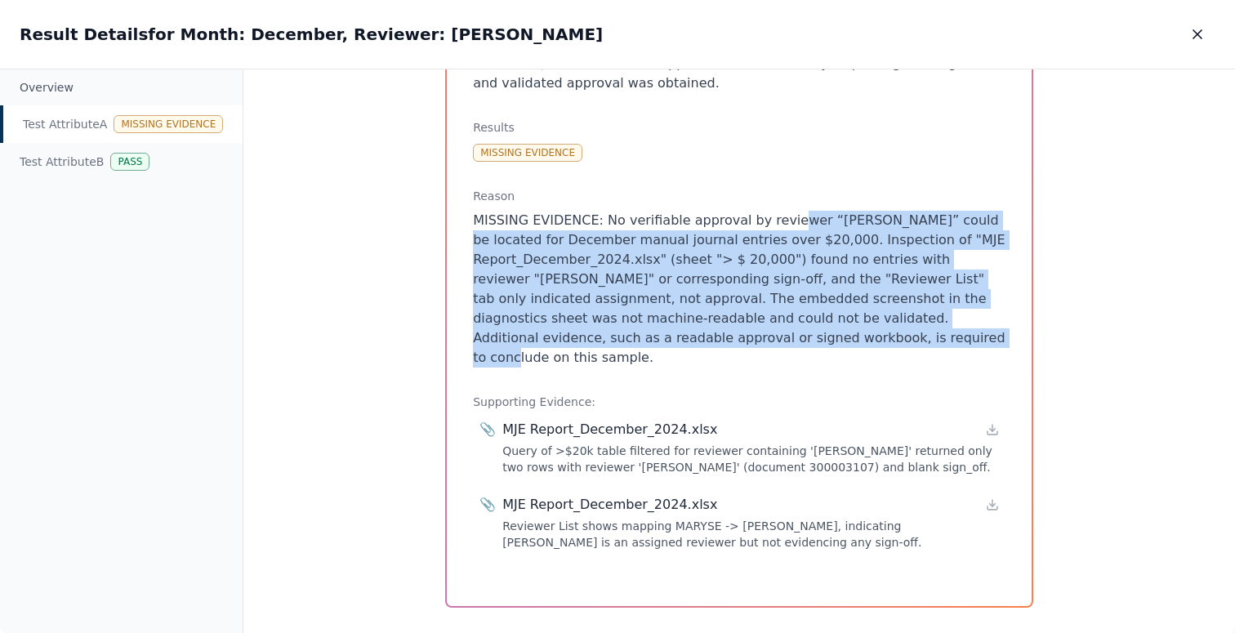
drag, startPoint x: 790, startPoint y: 346, endPoint x: 769, endPoint y: 220, distance: 127.6
click at [769, 219] on p "MISSING EVIDENCE: No verifiable approval by reviewer “[PERSON_NAME]” could be l…" at bounding box center [739, 289] width 533 height 157
click at [798, 343] on p "MISSING EVIDENCE: No verifiable approval by reviewer “[PERSON_NAME]” could be l…" at bounding box center [739, 289] width 533 height 157
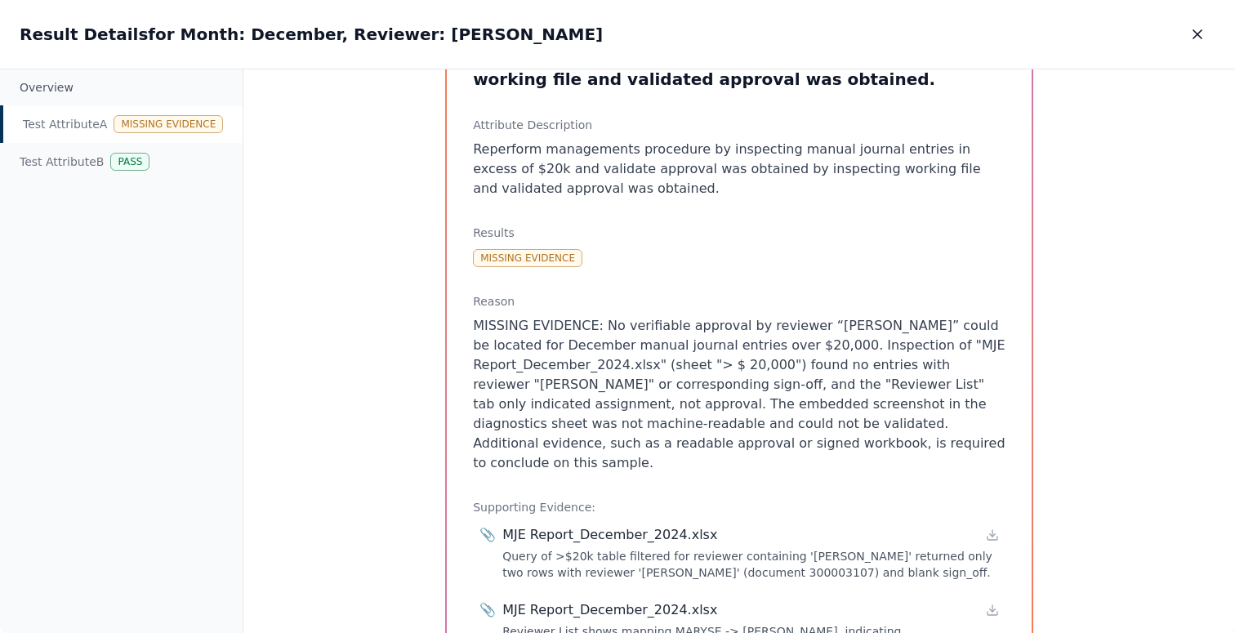
scroll to position [0, 0]
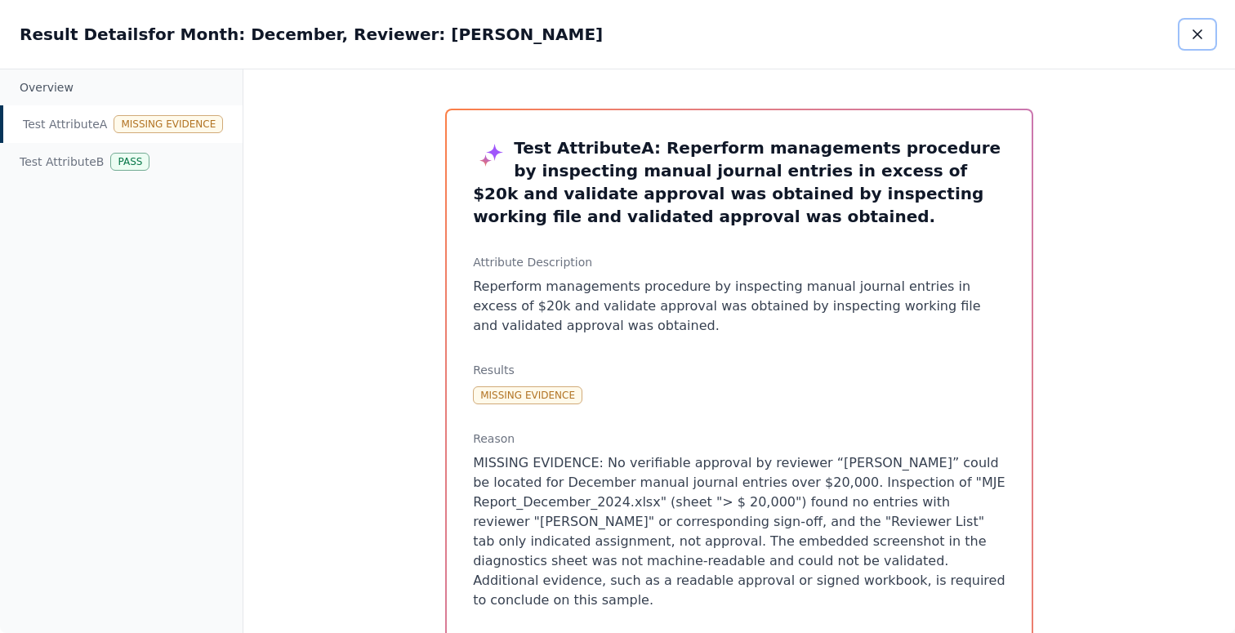
drag, startPoint x: 1202, startPoint y: 41, endPoint x: 778, endPoint y: 256, distance: 475.4
click at [780, 253] on div "Result Details for Month: December, Reviewer: [PERSON_NAME] Details for Month: …" at bounding box center [617, 317] width 1235 height 634
click at [156, 146] on div "Test Attribute B Pass" at bounding box center [121, 162] width 243 height 38
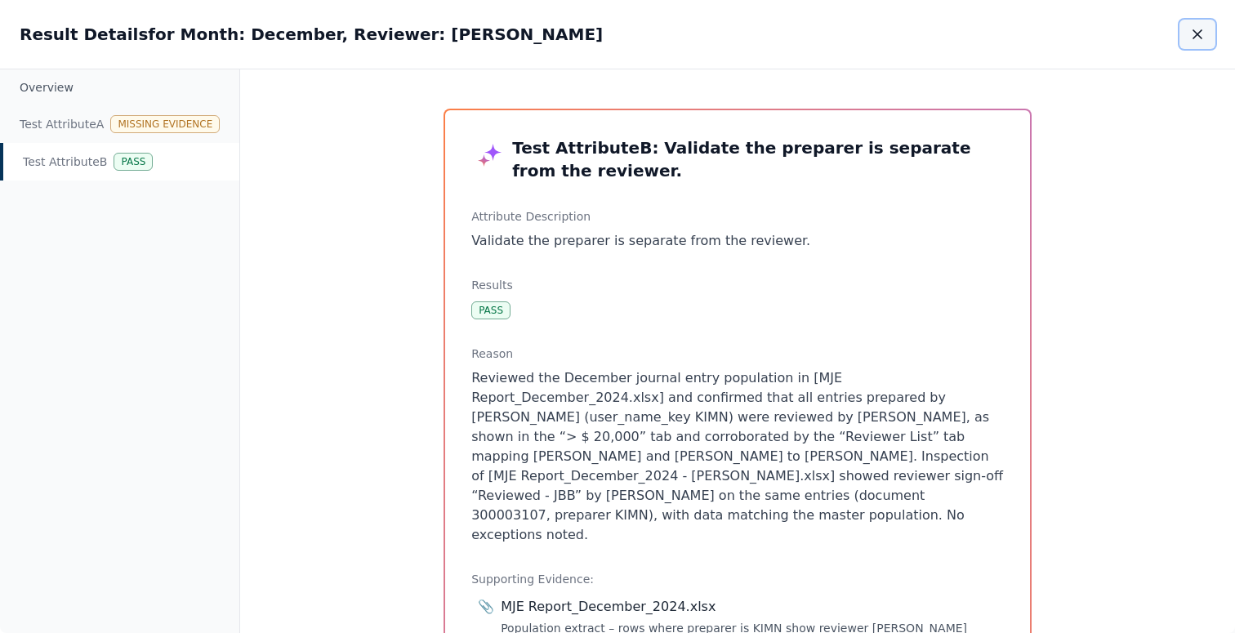
click at [1198, 38] on icon "button" at bounding box center [1198, 34] width 16 height 16
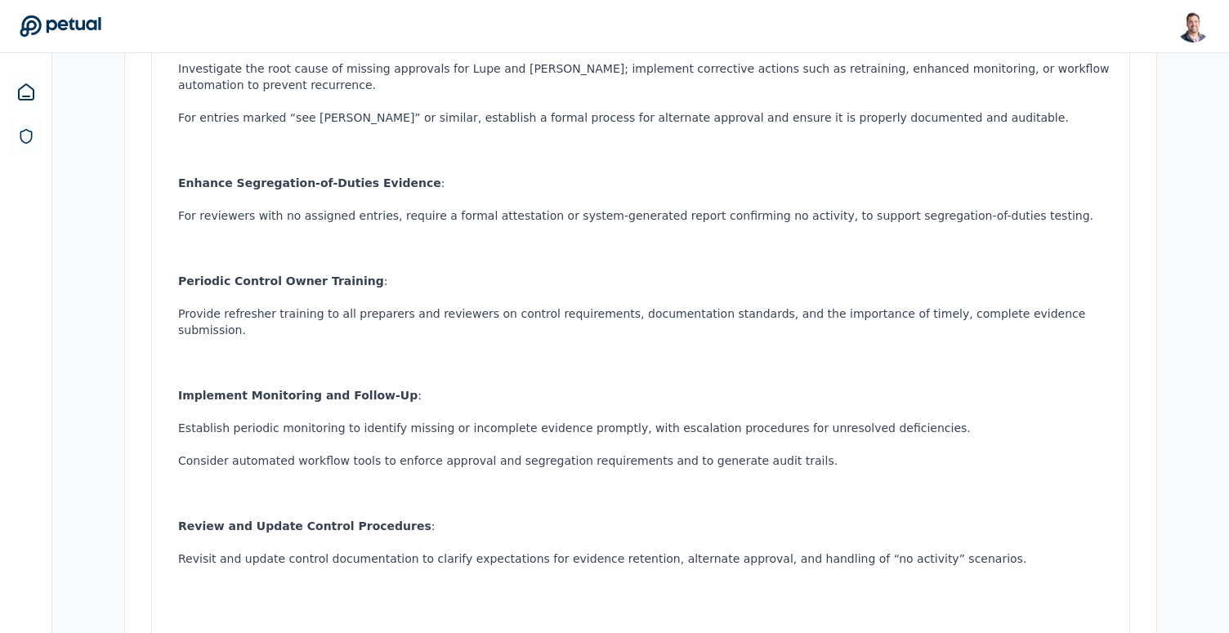
scroll to position [993, 0]
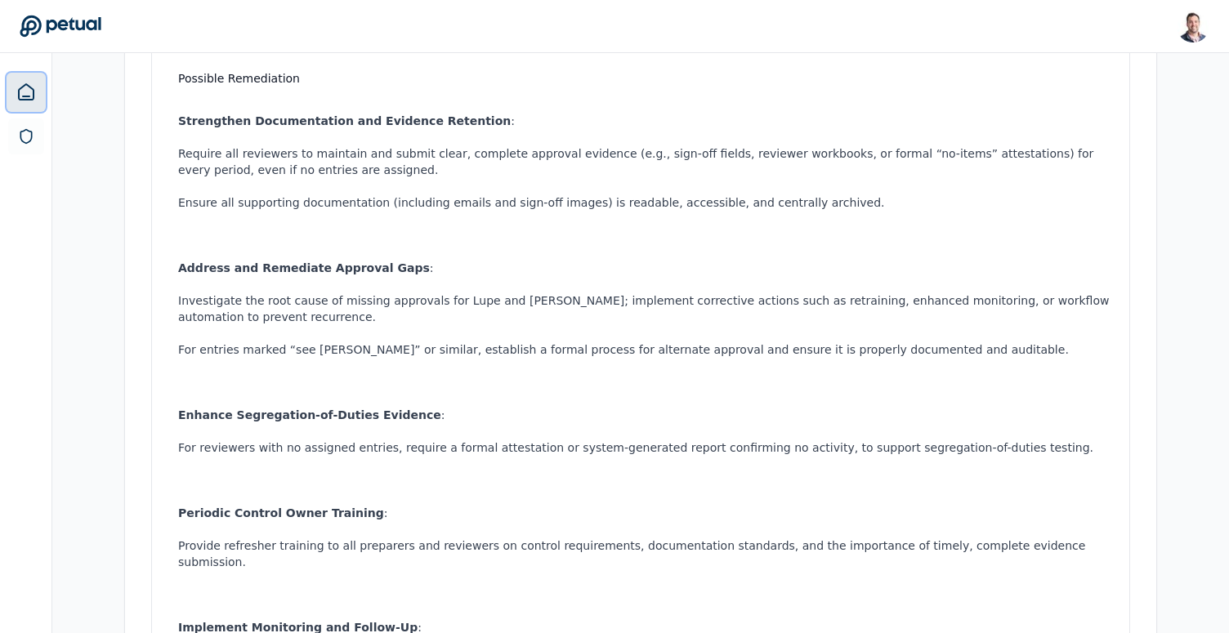
click at [26, 96] on icon at bounding box center [26, 92] width 15 height 16
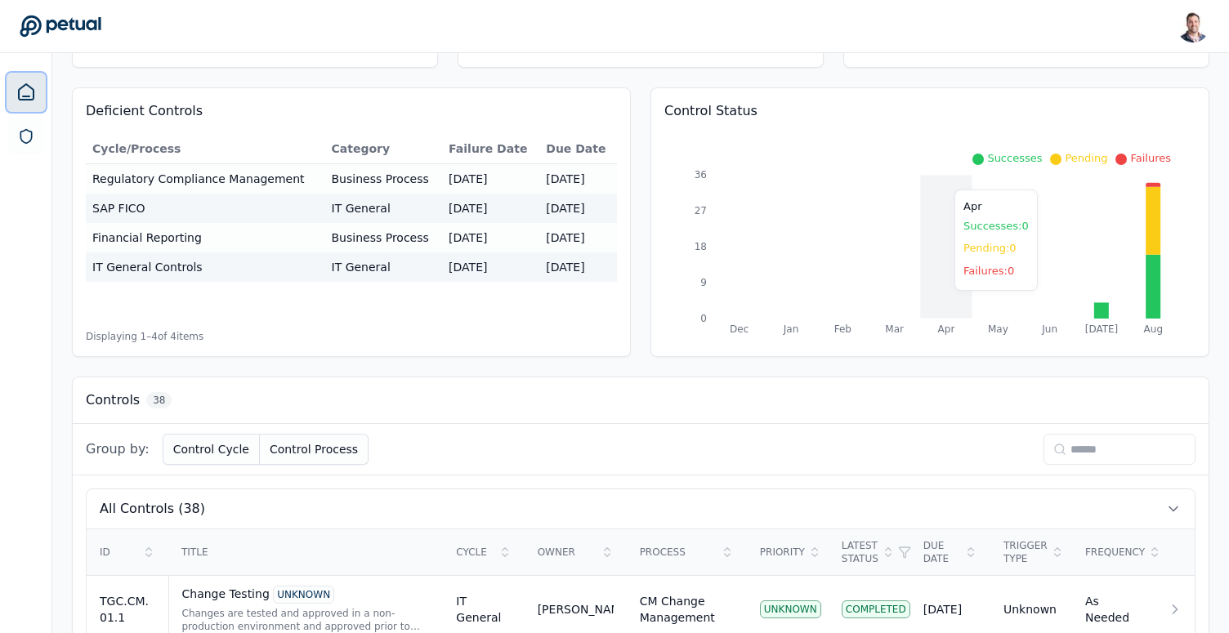
scroll to position [213, 0]
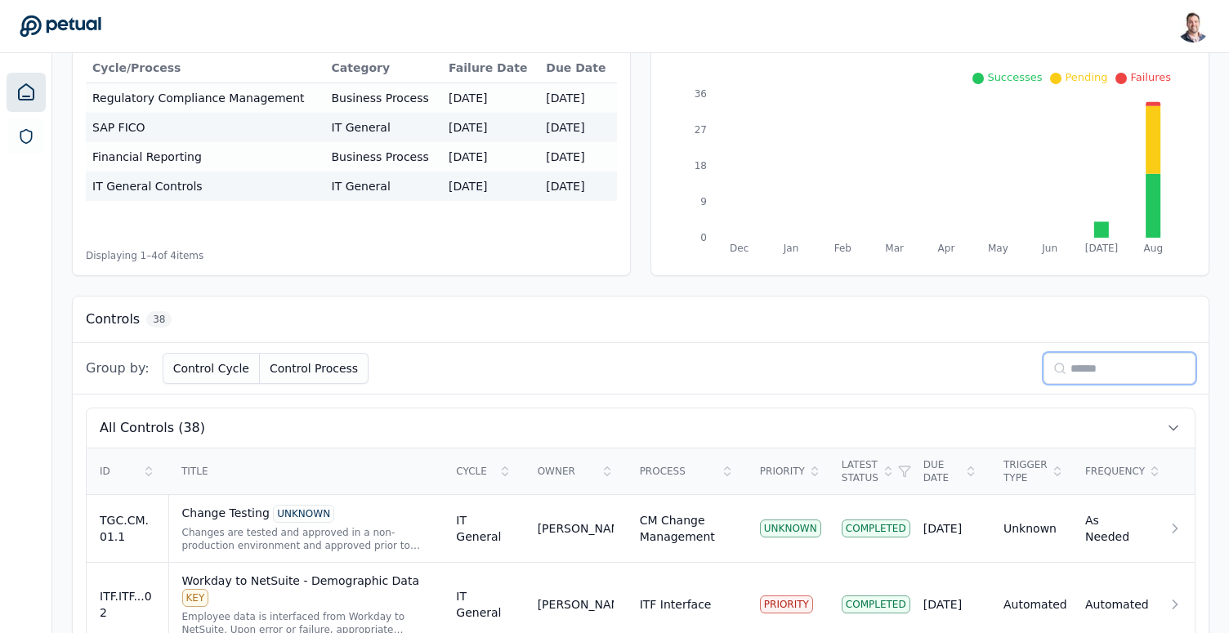
click at [1095, 375] on input at bounding box center [1119, 368] width 152 height 31
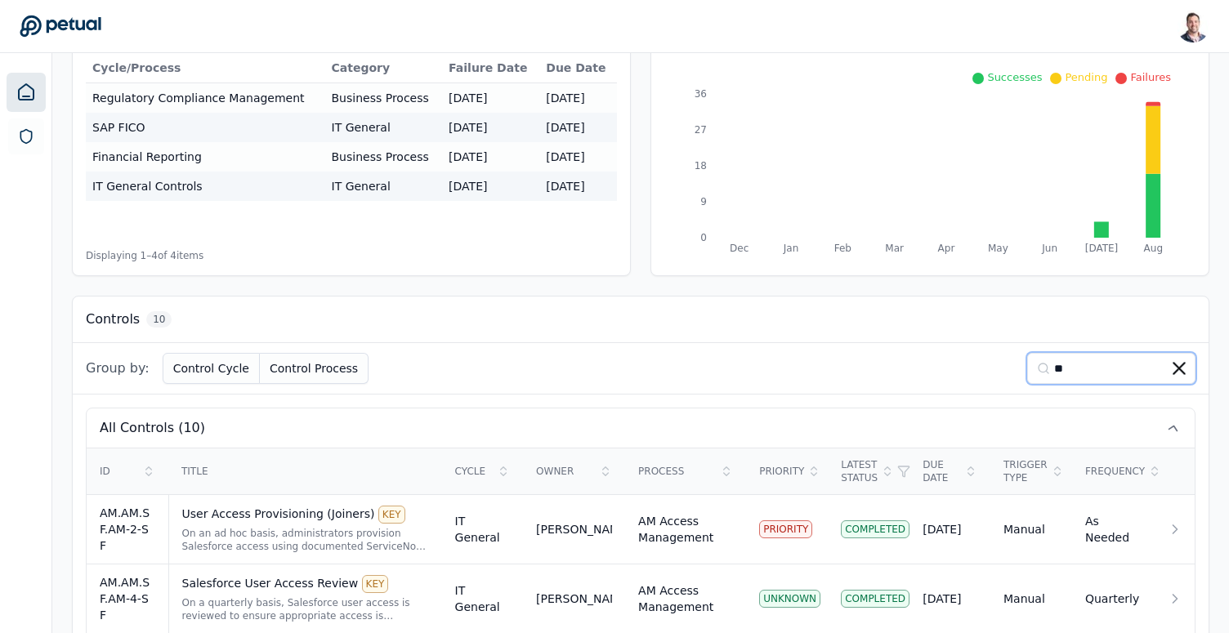
scroll to position [193, 0]
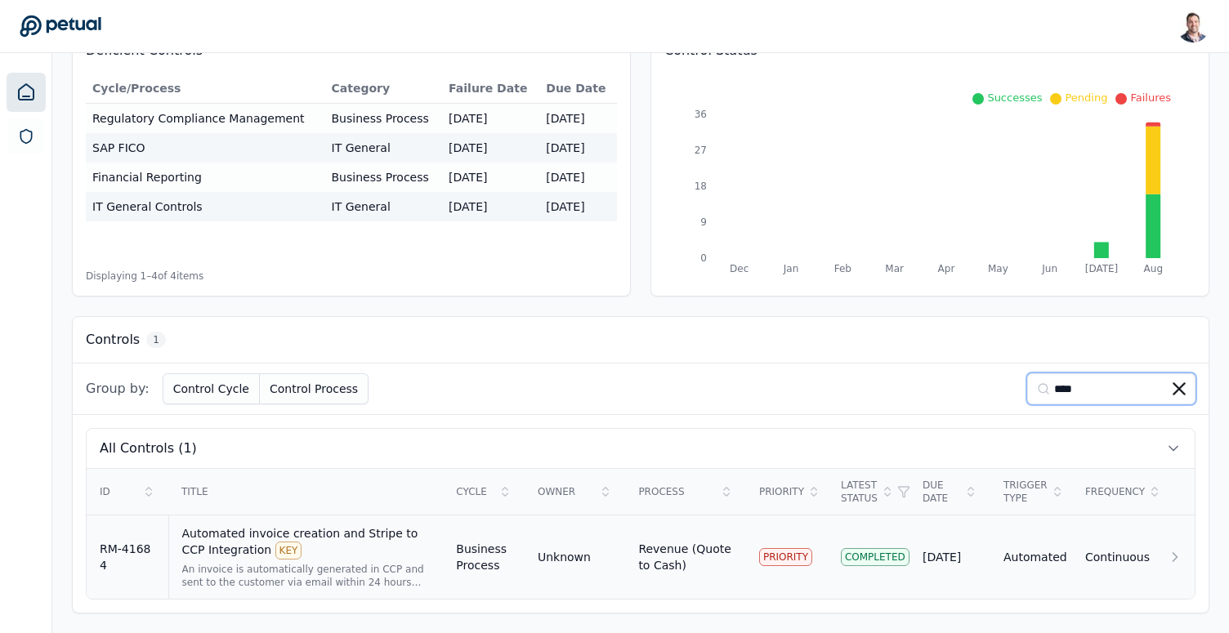
type input "****"
click at [356, 558] on div "Automated invoice creation and Stripe to CCP Integration KEY" at bounding box center [306, 542] width 248 height 34
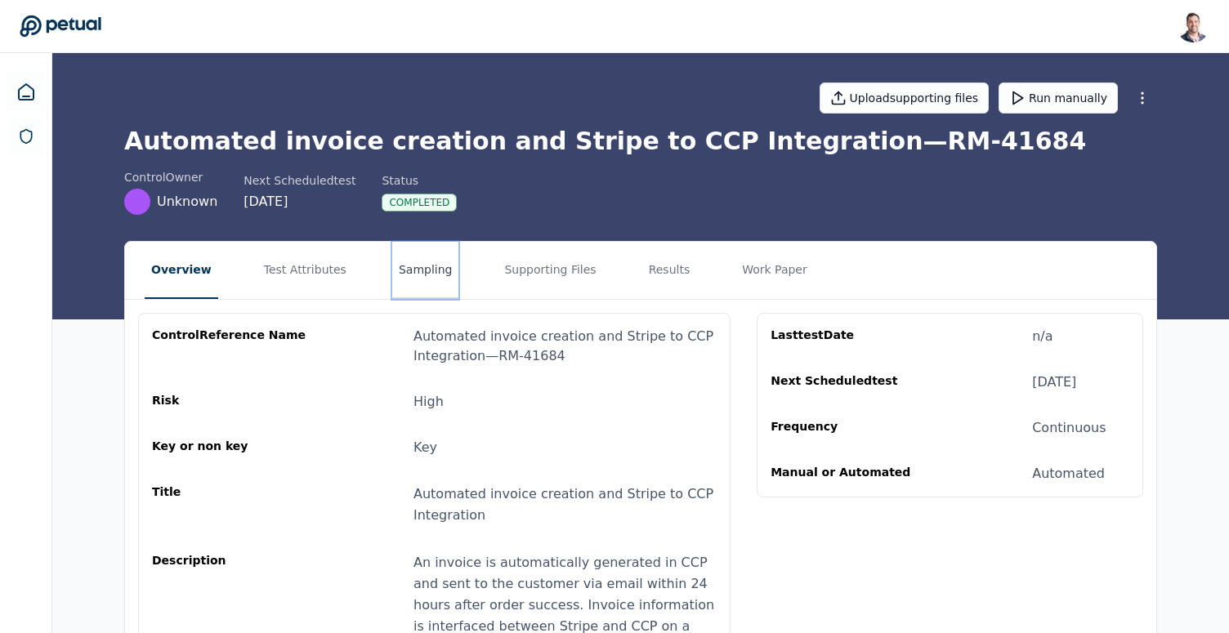
click at [427, 277] on button "Sampling" at bounding box center [425, 270] width 67 height 57
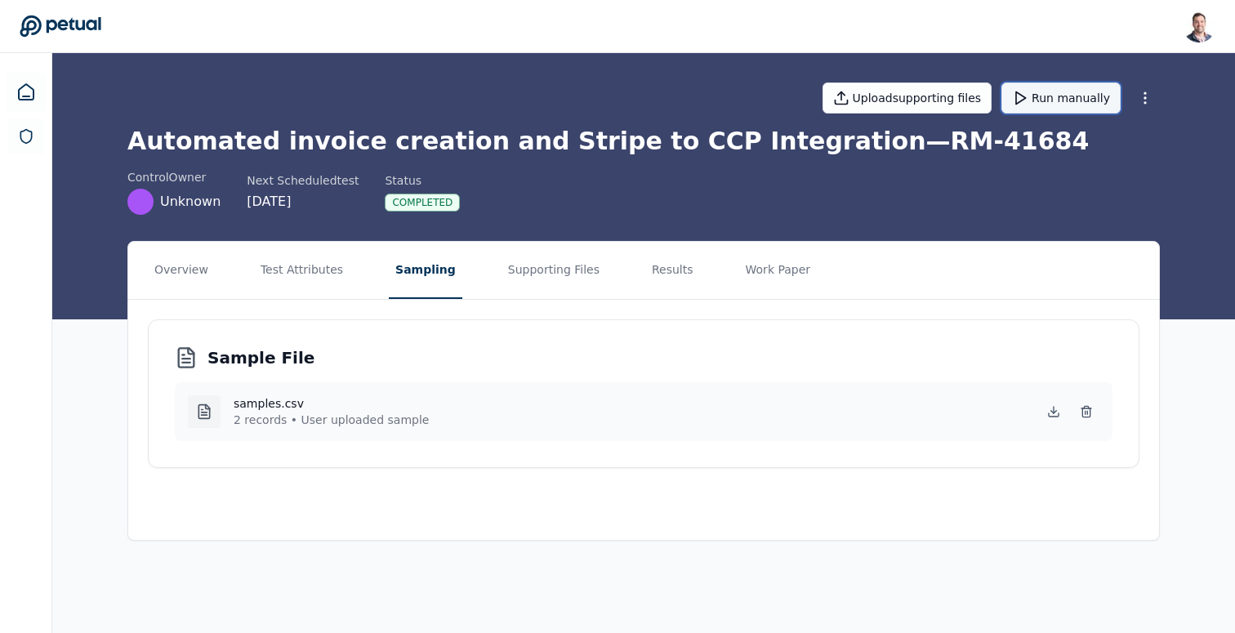
click at [1085, 104] on button "Run manually" at bounding box center [1061, 98] width 119 height 31
